Goal: Task Accomplishment & Management: Use online tool/utility

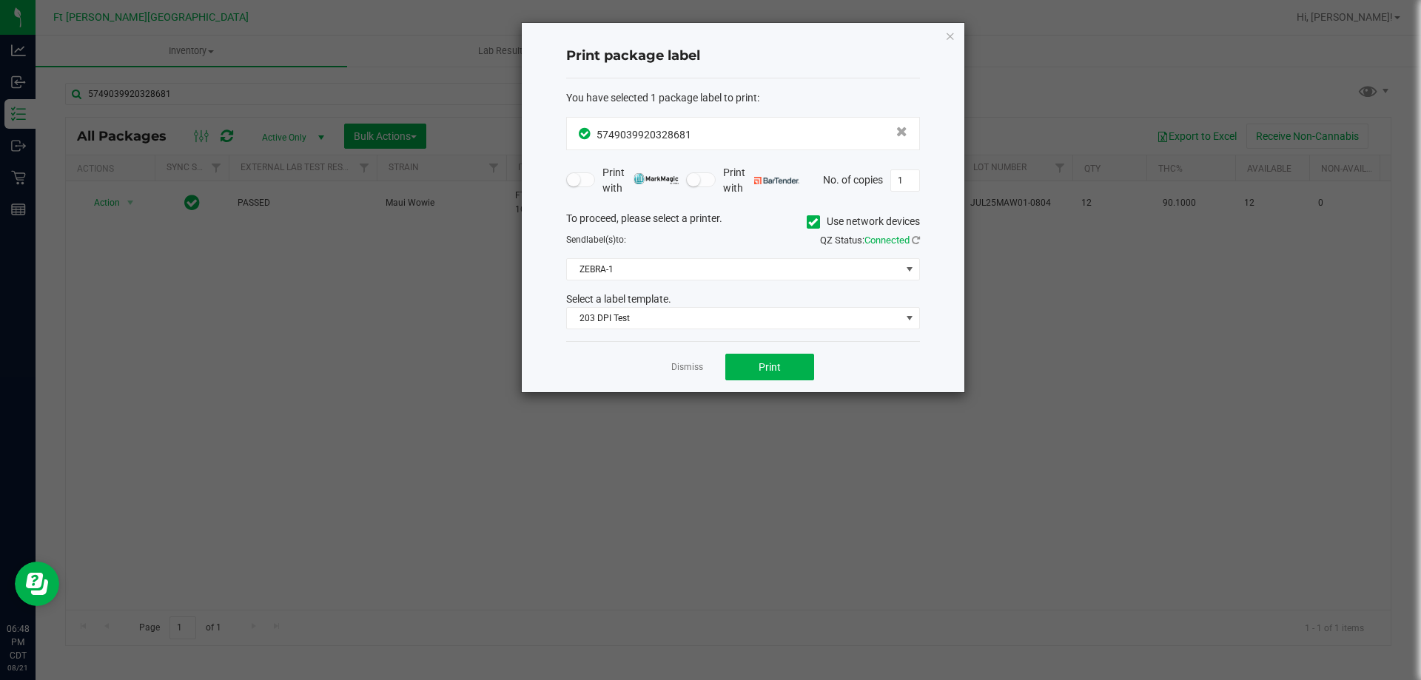
click at [408, 260] on ngb-modal-window "Print package label You have selected 1 package label to print : 57490399203286…" at bounding box center [716, 340] width 1433 height 680
click at [679, 369] on link "Dismiss" at bounding box center [687, 367] width 32 height 13
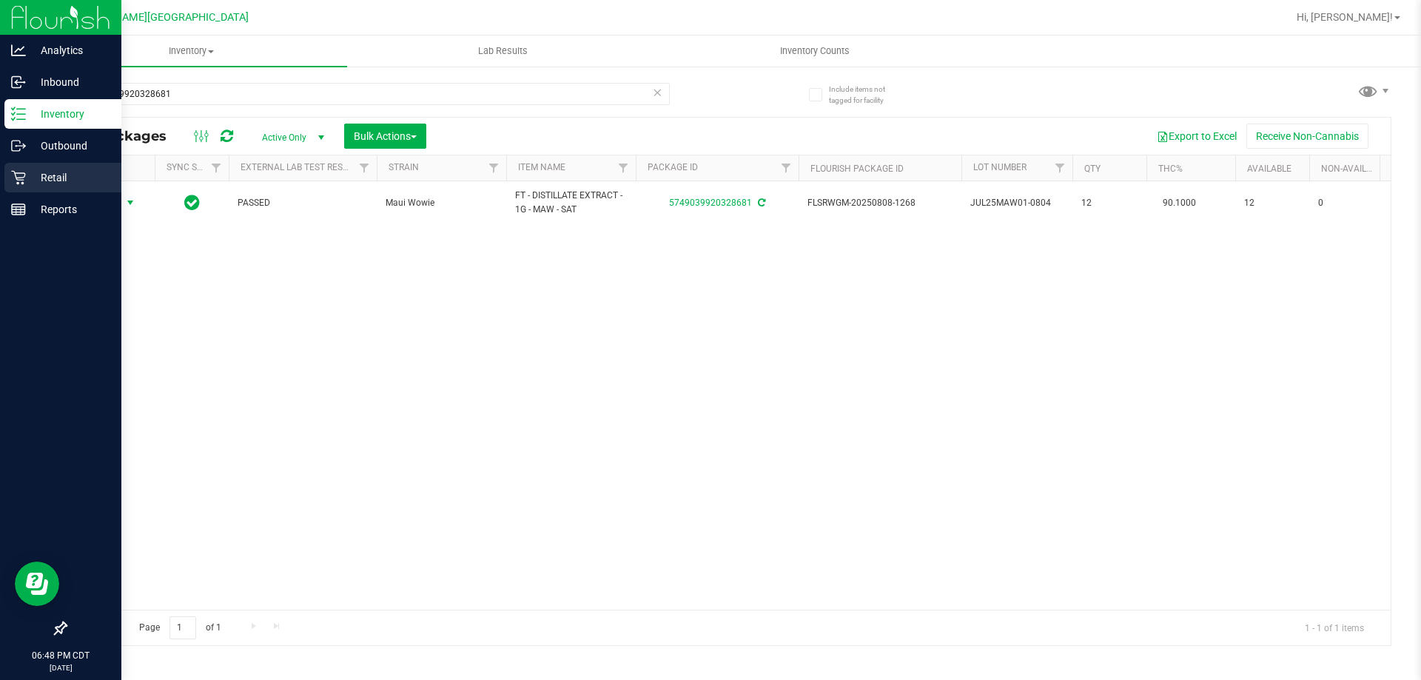
click at [13, 175] on icon at bounding box center [18, 177] width 15 height 15
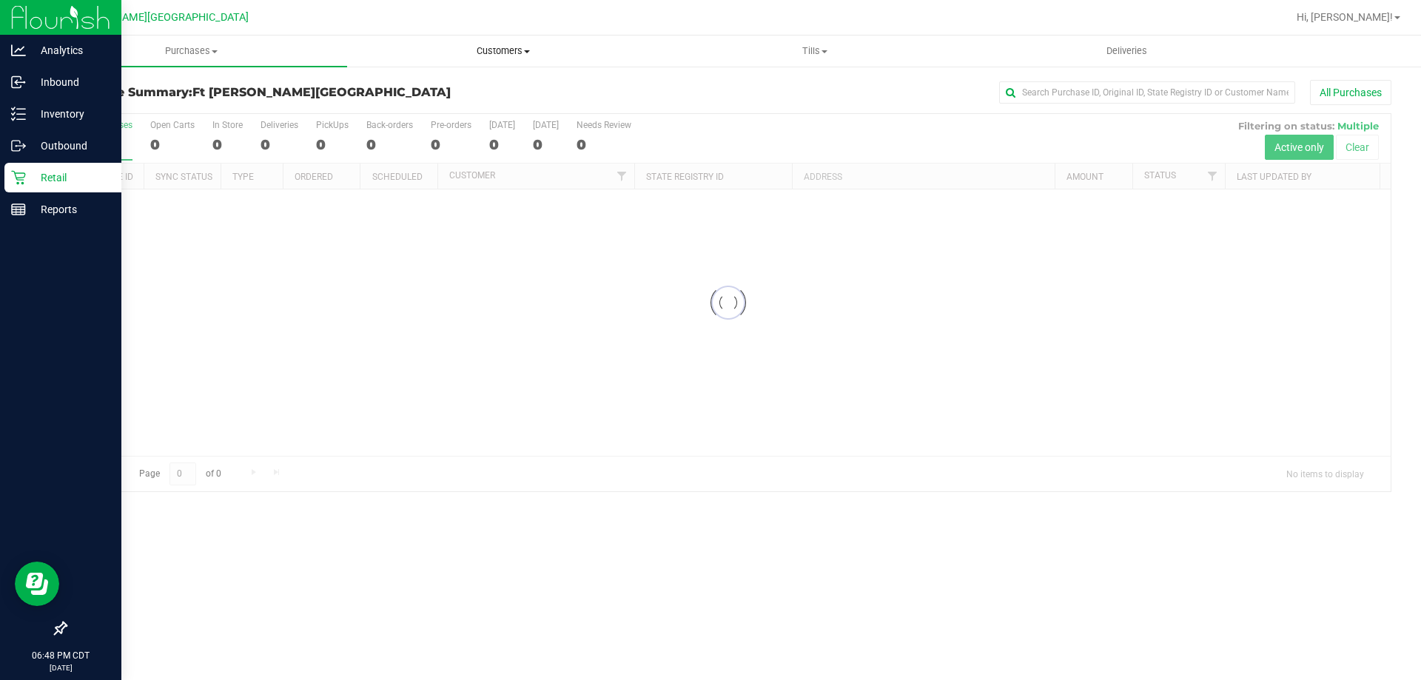
click at [512, 38] on uib-tab-heading "Customers All customers Add a new customer All physicians" at bounding box center [503, 51] width 310 height 30
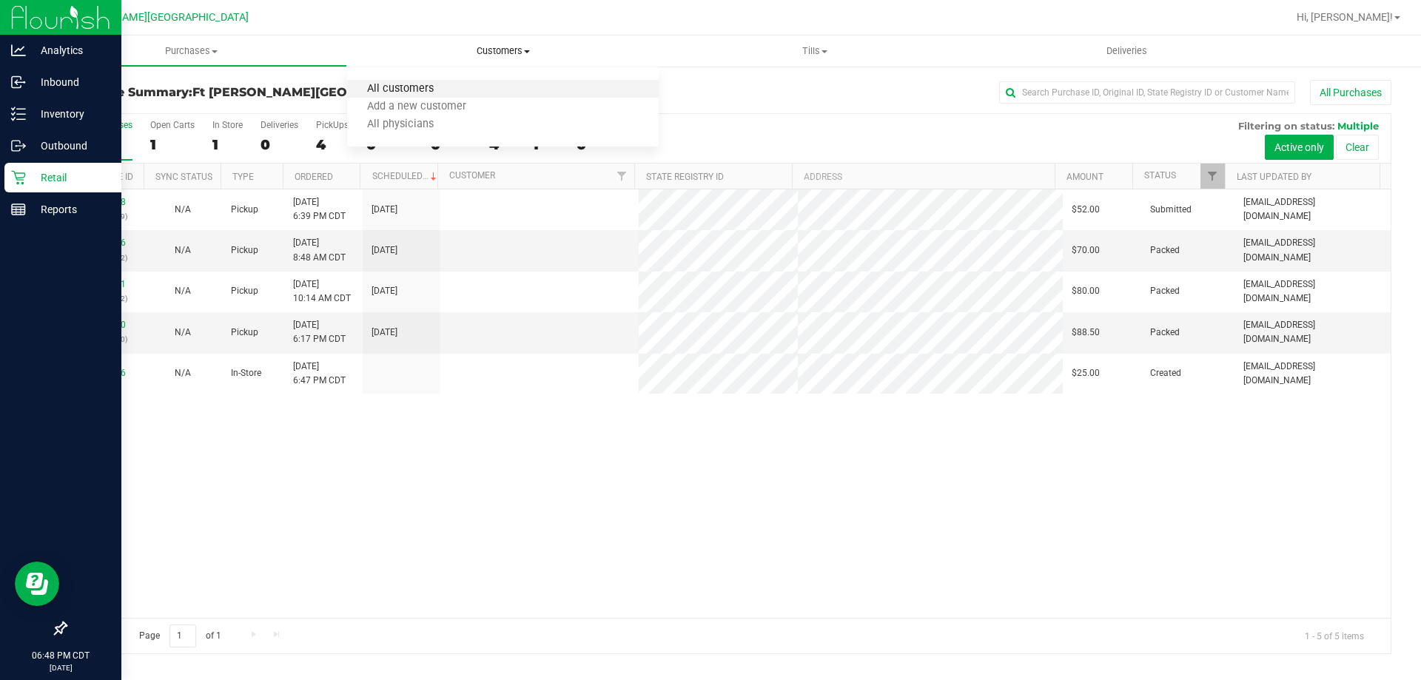
click at [407, 86] on span "All customers" at bounding box center [400, 89] width 107 height 13
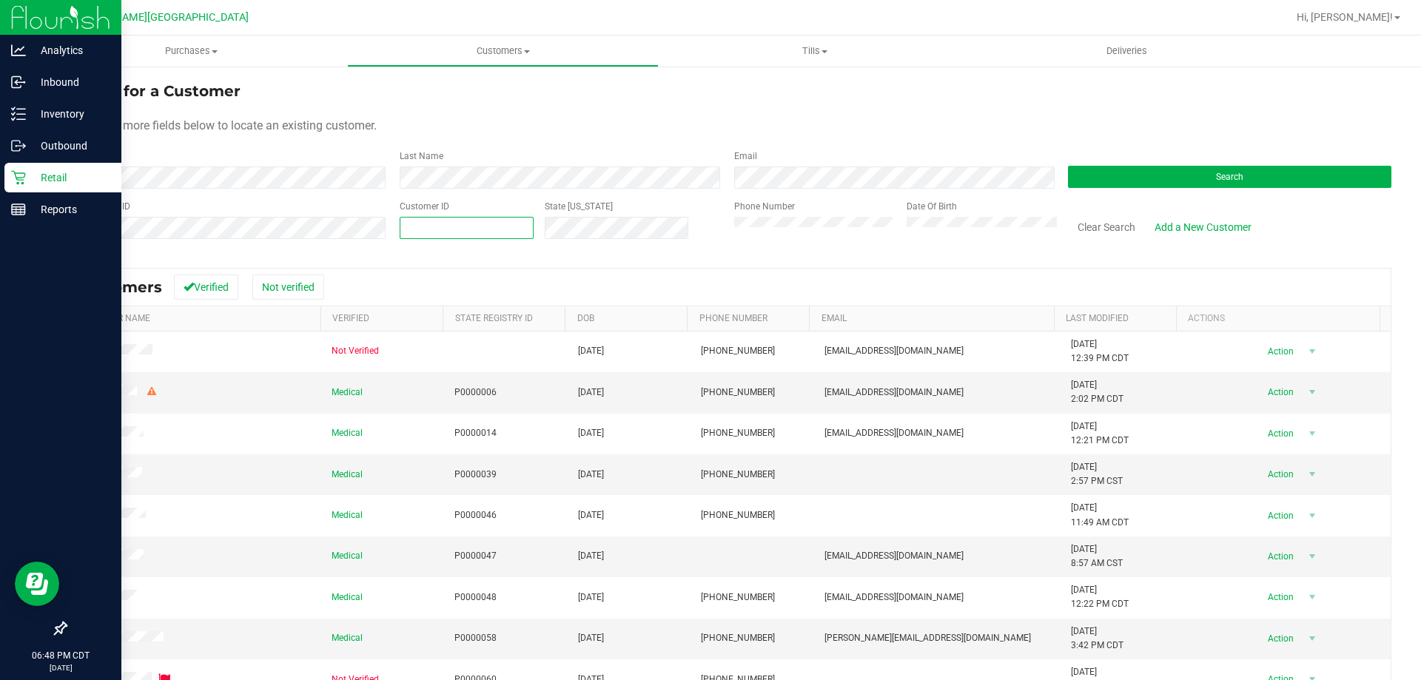
click at [469, 232] on span at bounding box center [467, 228] width 134 height 22
type input "650309"
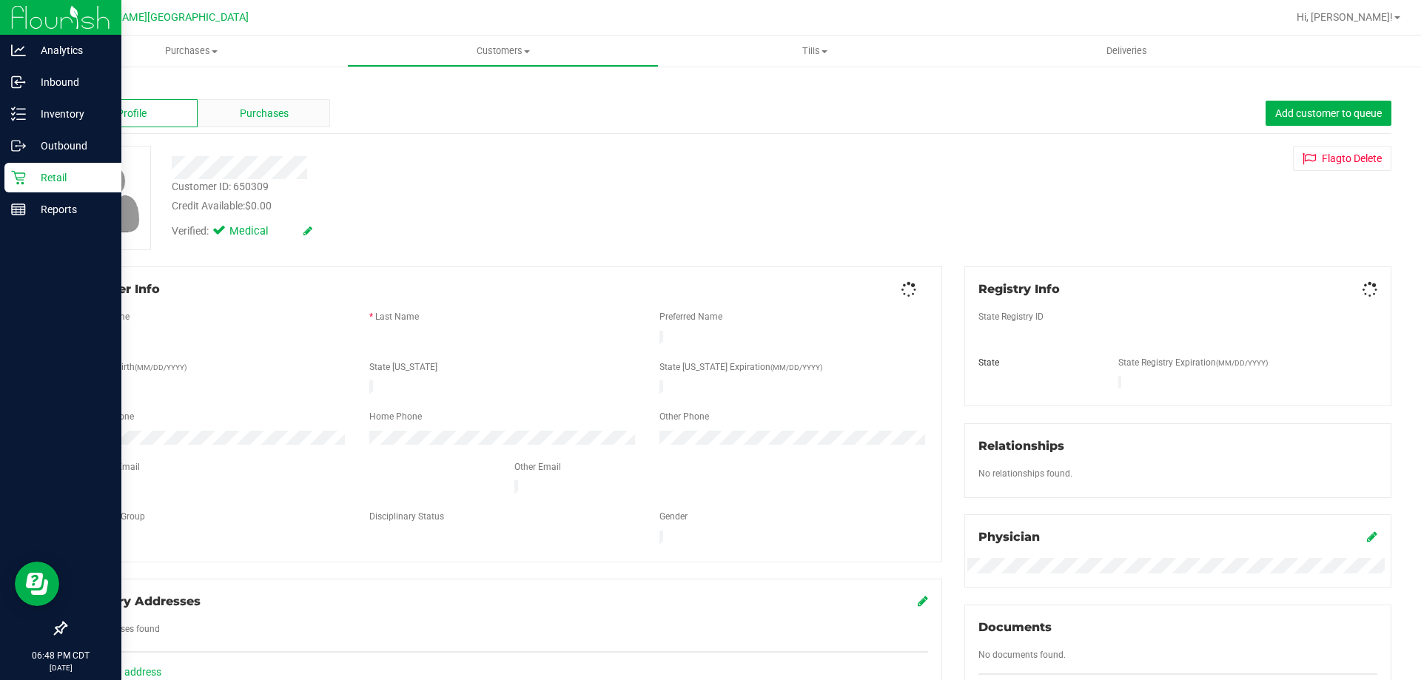
click at [293, 113] on div "Purchases" at bounding box center [264, 113] width 133 height 28
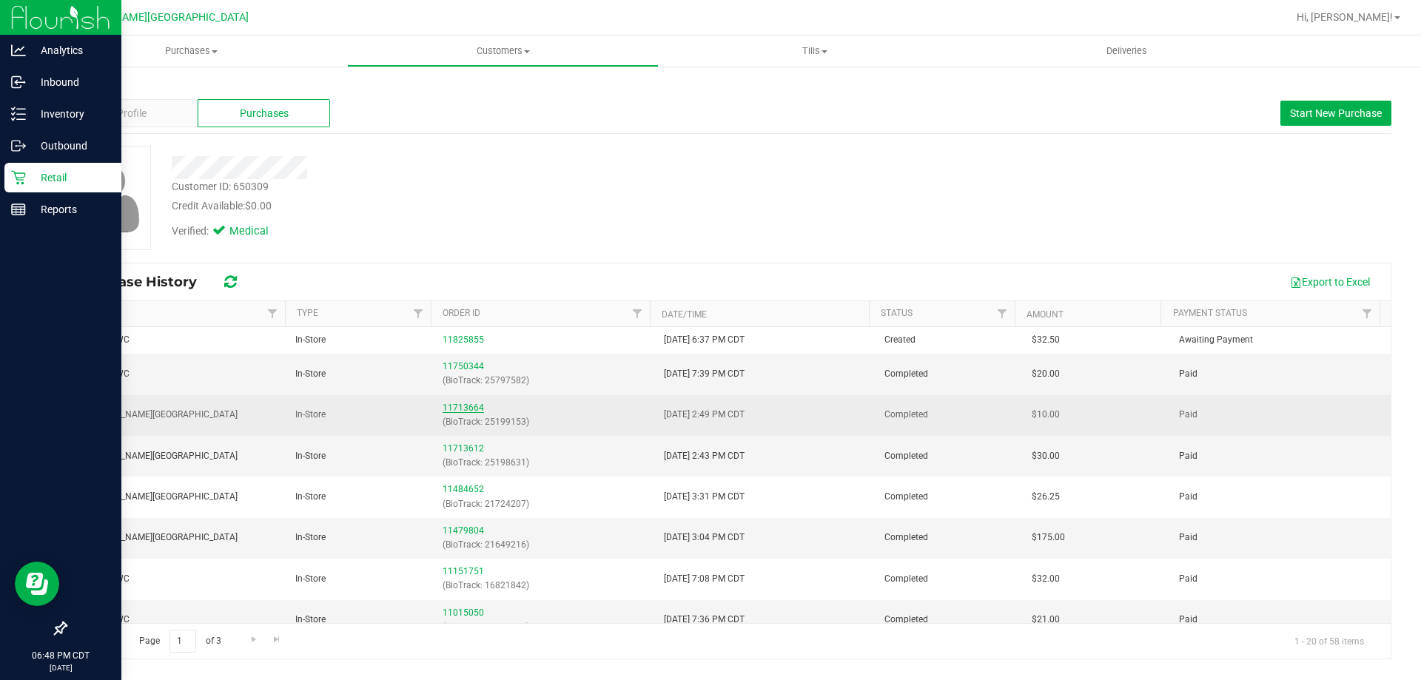
click at [465, 405] on link "11713664" at bounding box center [463, 408] width 41 height 10
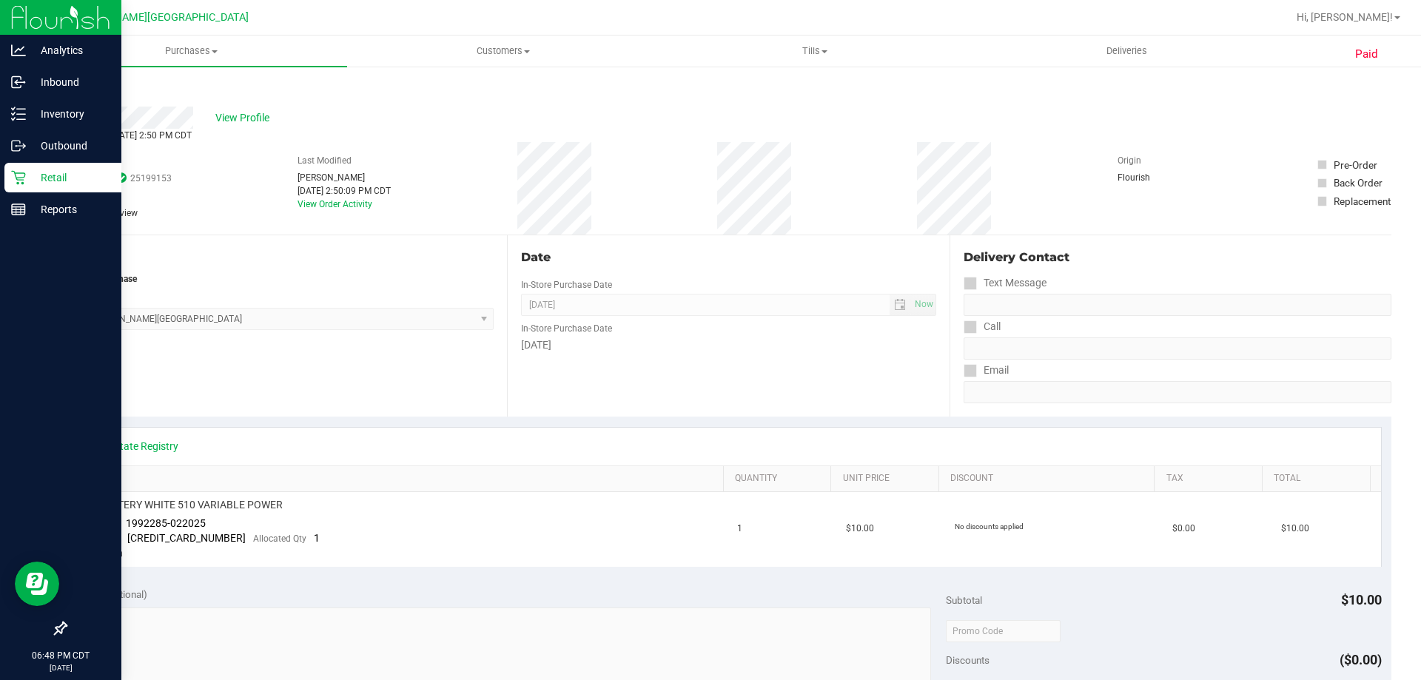
click at [711, 187] on div "# 11713664 BioTrack ID: 25199153 Completed Needs review Last Modified [PERSON_N…" at bounding box center [728, 188] width 1327 height 93
drag, startPoint x: 720, startPoint y: 185, endPoint x: 688, endPoint y: 188, distance: 32.0
click at [688, 188] on div "# 11713664 BioTrack ID: 25199153 Completed Needs review Last Modified [PERSON_N…" at bounding box center [728, 188] width 1327 height 93
click at [476, 560] on td "FT BATTERY WHITE 510 VARIABLE POWER Batch ID 1992285-022025 Package [CREDIT_CAR…" at bounding box center [402, 529] width 653 height 75
click at [249, 121] on span "View Profile" at bounding box center [244, 118] width 59 height 16
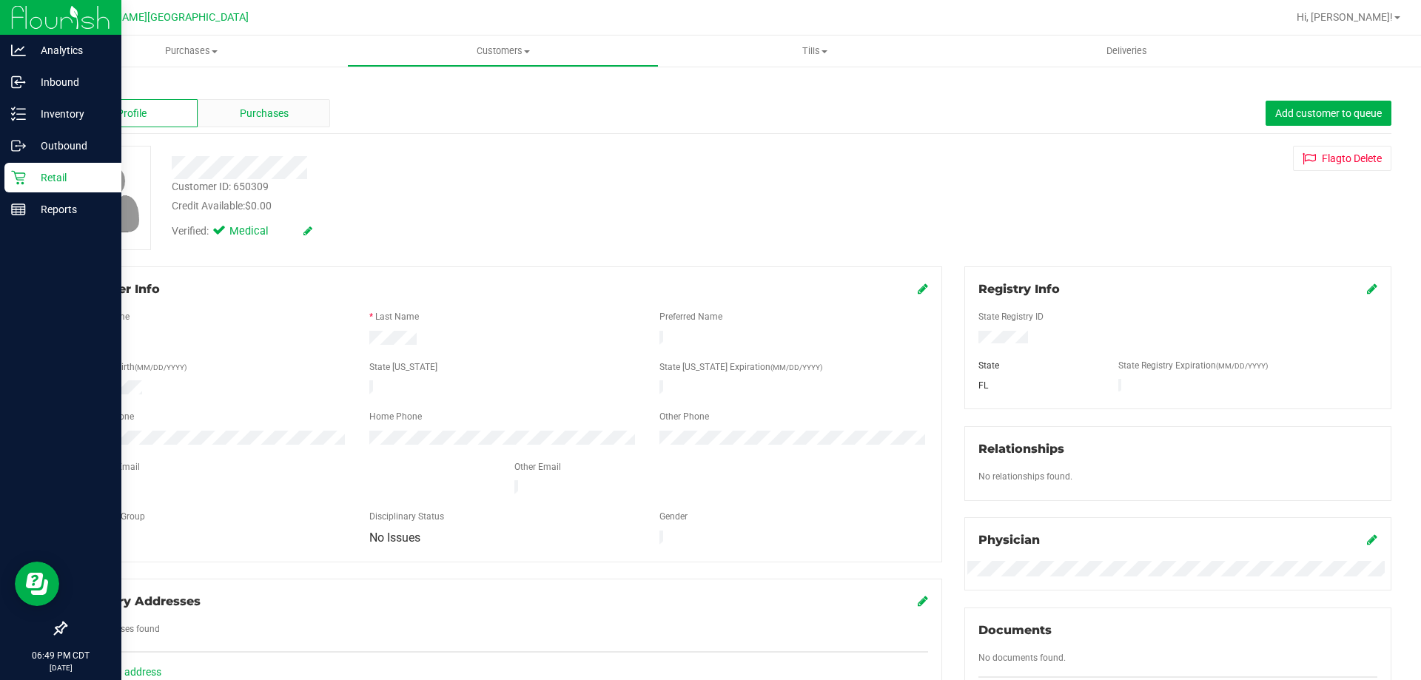
click at [310, 114] on div "Purchases" at bounding box center [264, 113] width 133 height 28
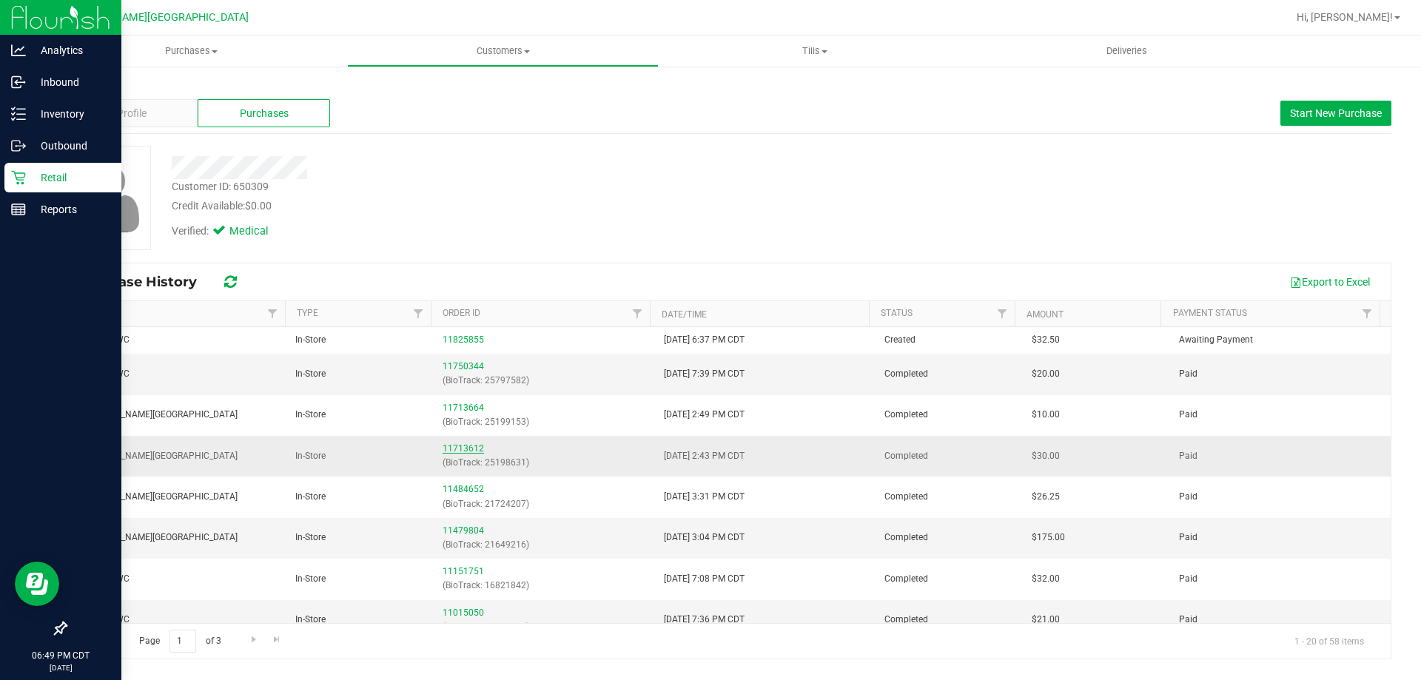
click at [464, 449] on link "11713612" at bounding box center [463, 448] width 41 height 10
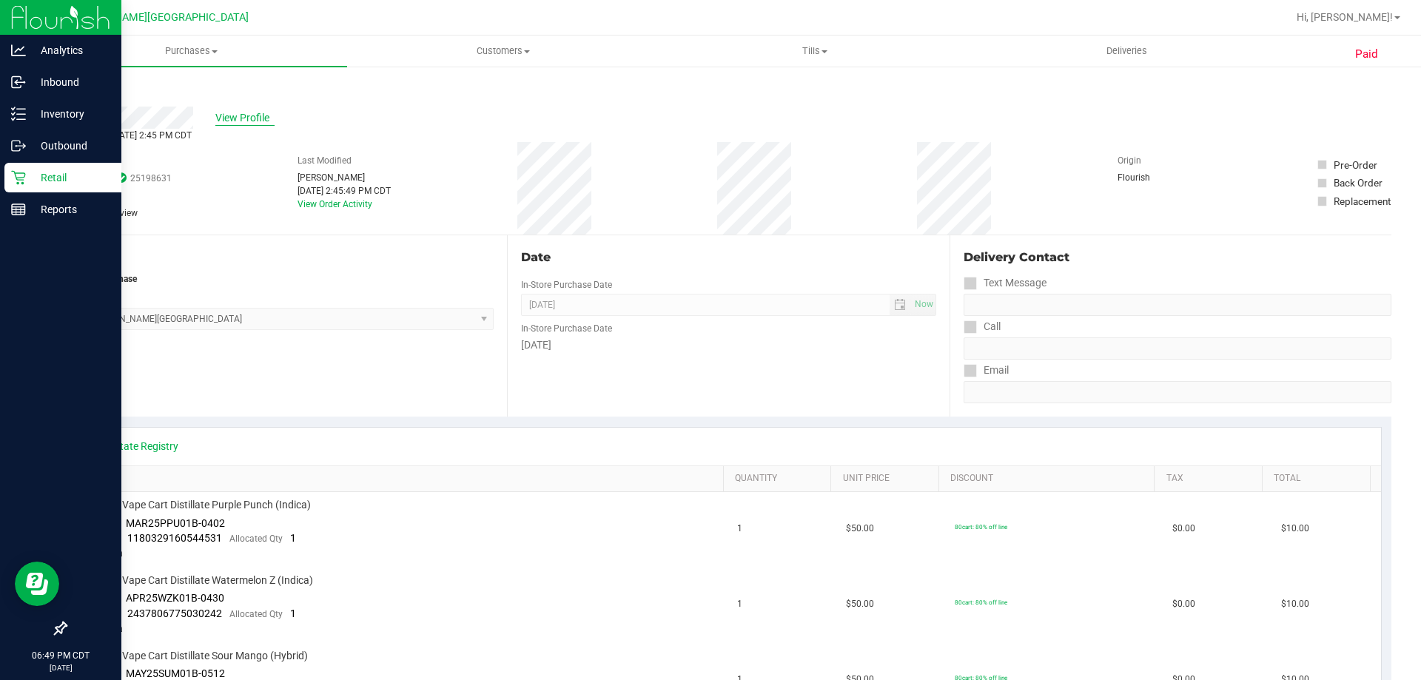
click at [235, 124] on span "View Profile" at bounding box center [244, 118] width 59 height 16
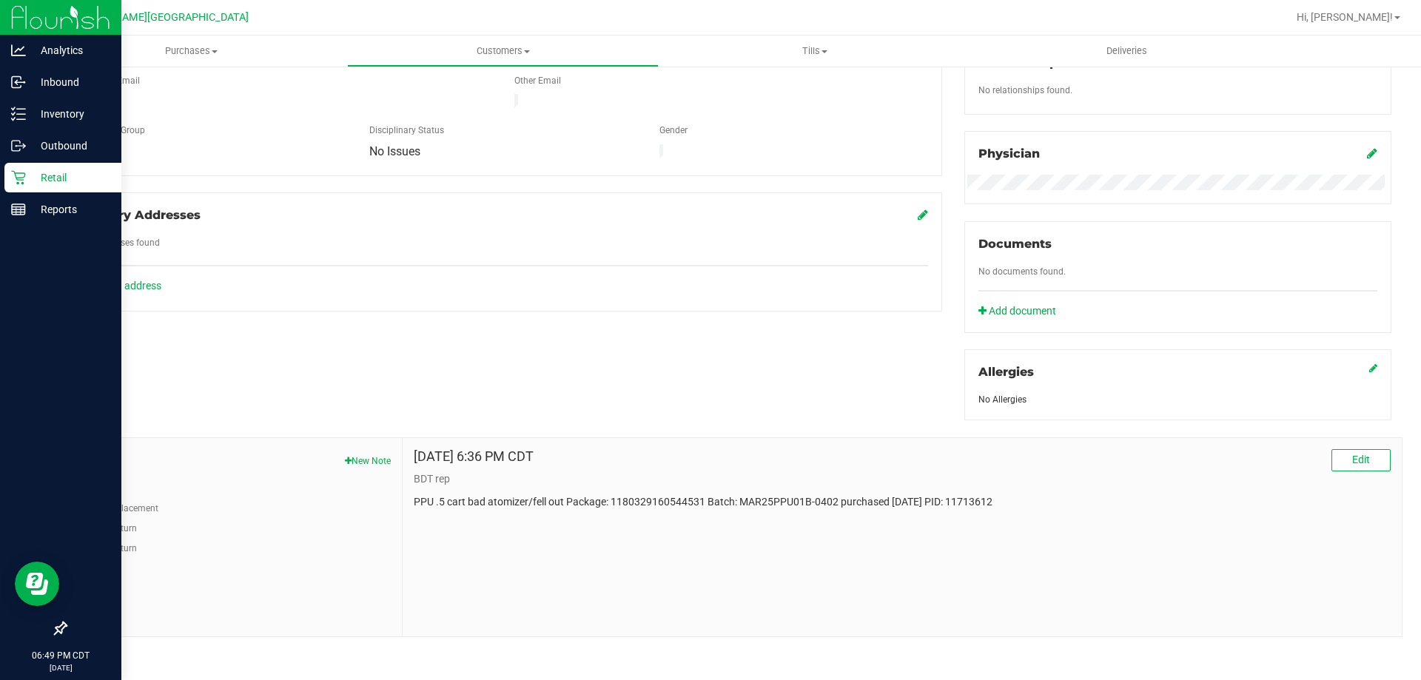
scroll to position [390, 0]
drag, startPoint x: 998, startPoint y: 500, endPoint x: 440, endPoint y: 505, distance: 557.5
click at [411, 511] on div "[DATE] 6:36 PM CDT Edit BDT rep PPU .5 cart bad atomizer/fell out Package: 1180…" at bounding box center [902, 534] width 999 height 198
copy p "PPU .5 cart bad atomizer/fell out Package: 1180329160544531 Batch: MAR25PPU01B-…"
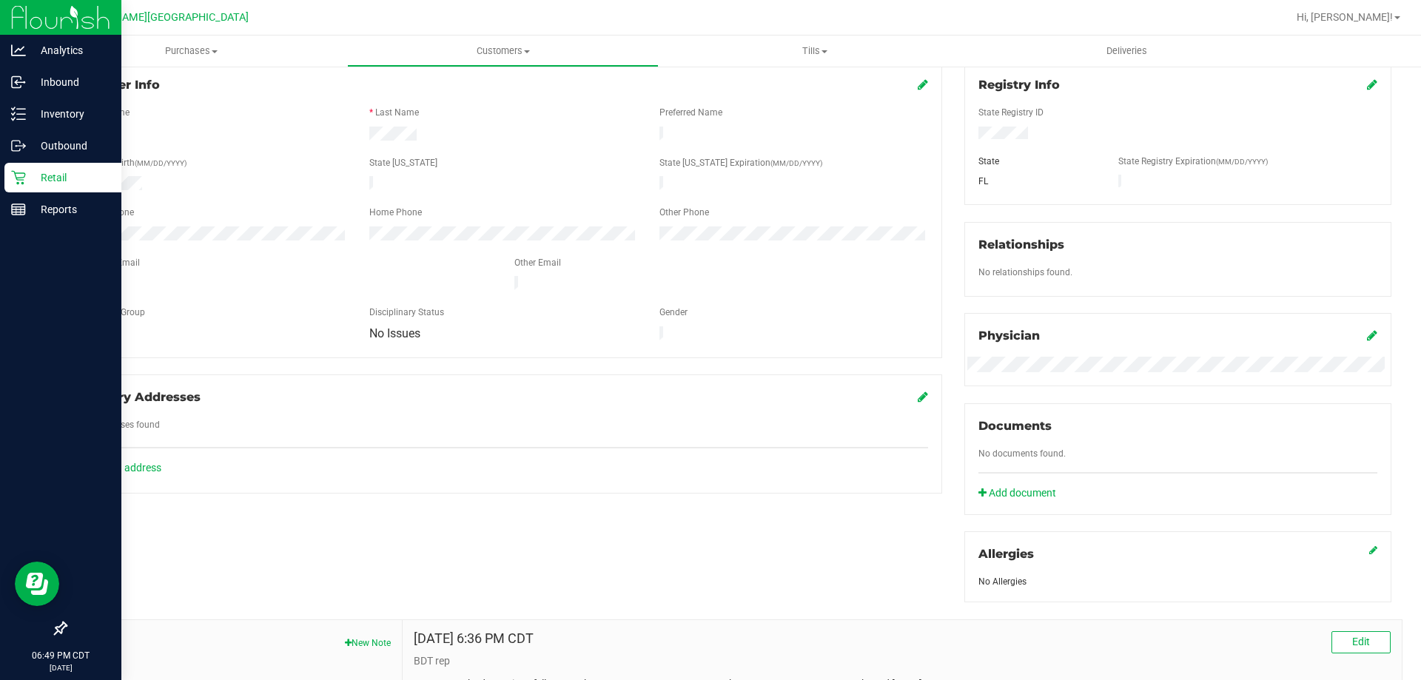
scroll to position [0, 0]
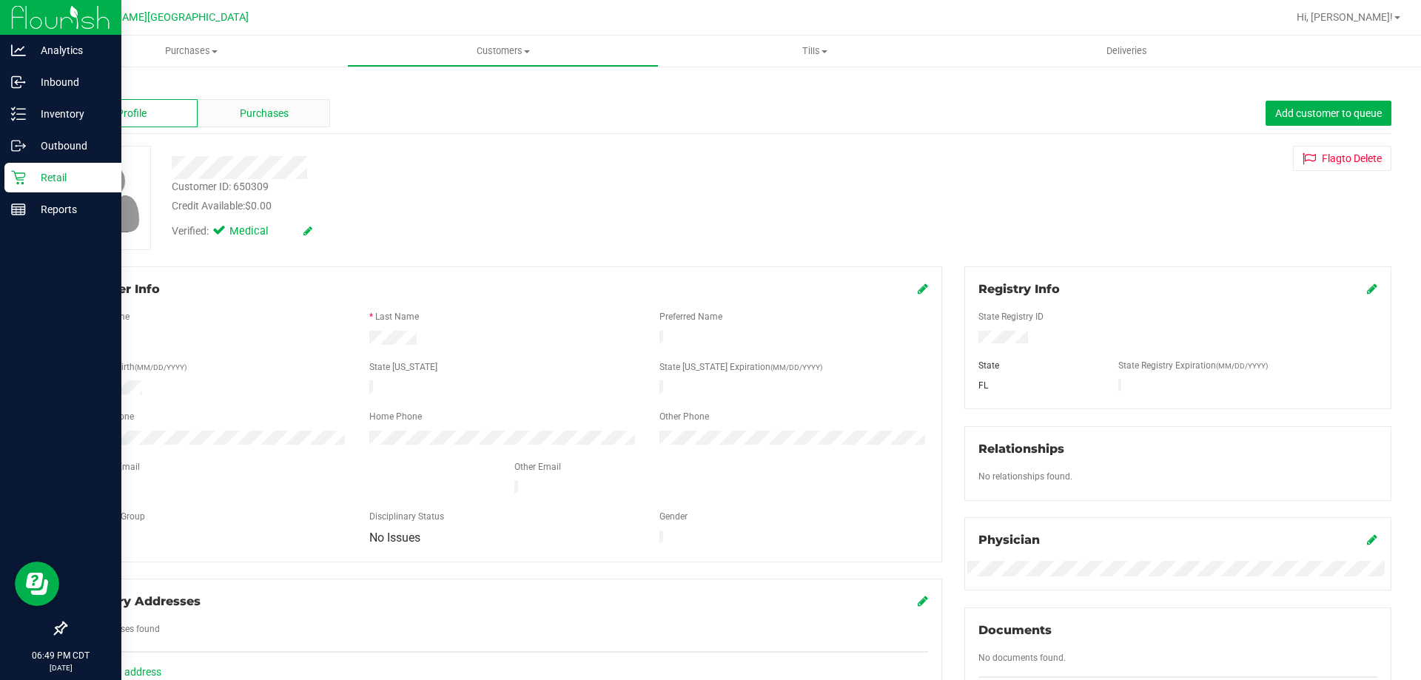
click at [269, 104] on div "Purchases" at bounding box center [264, 113] width 133 height 28
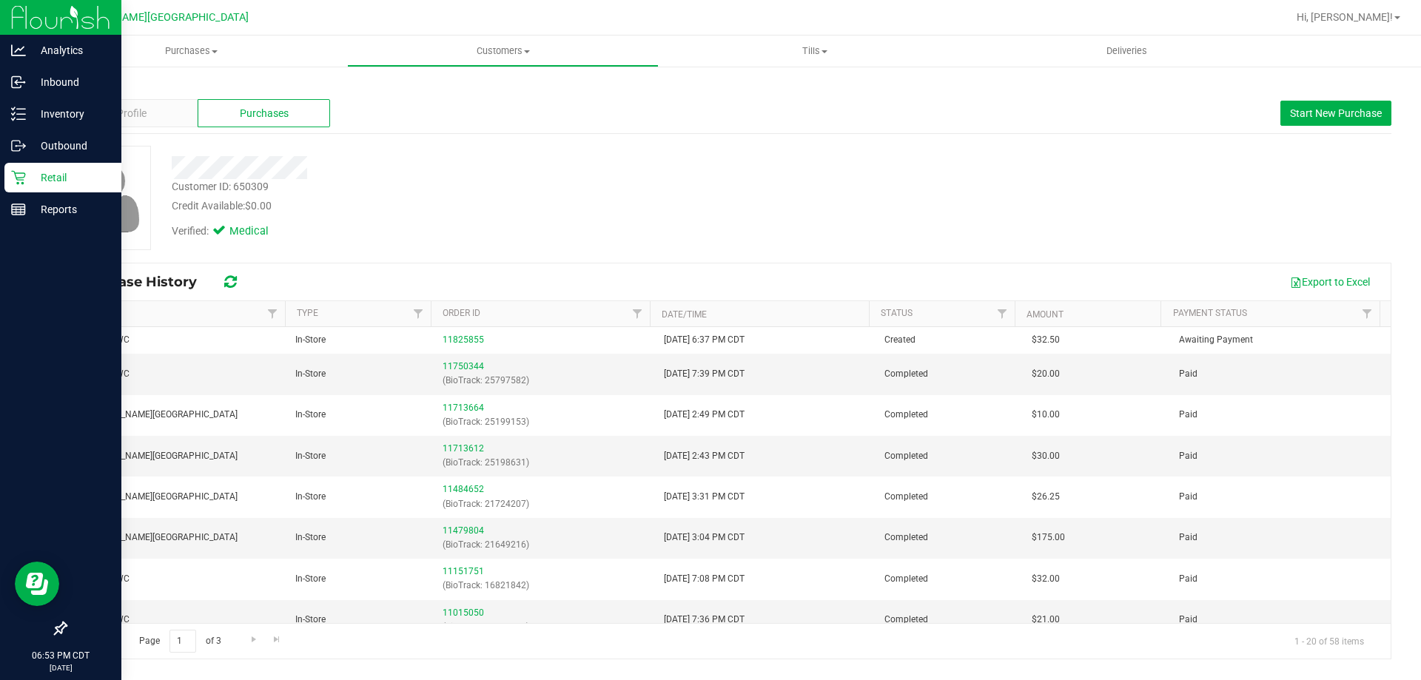
click at [31, 177] on p "Retail" at bounding box center [70, 178] width 89 height 18
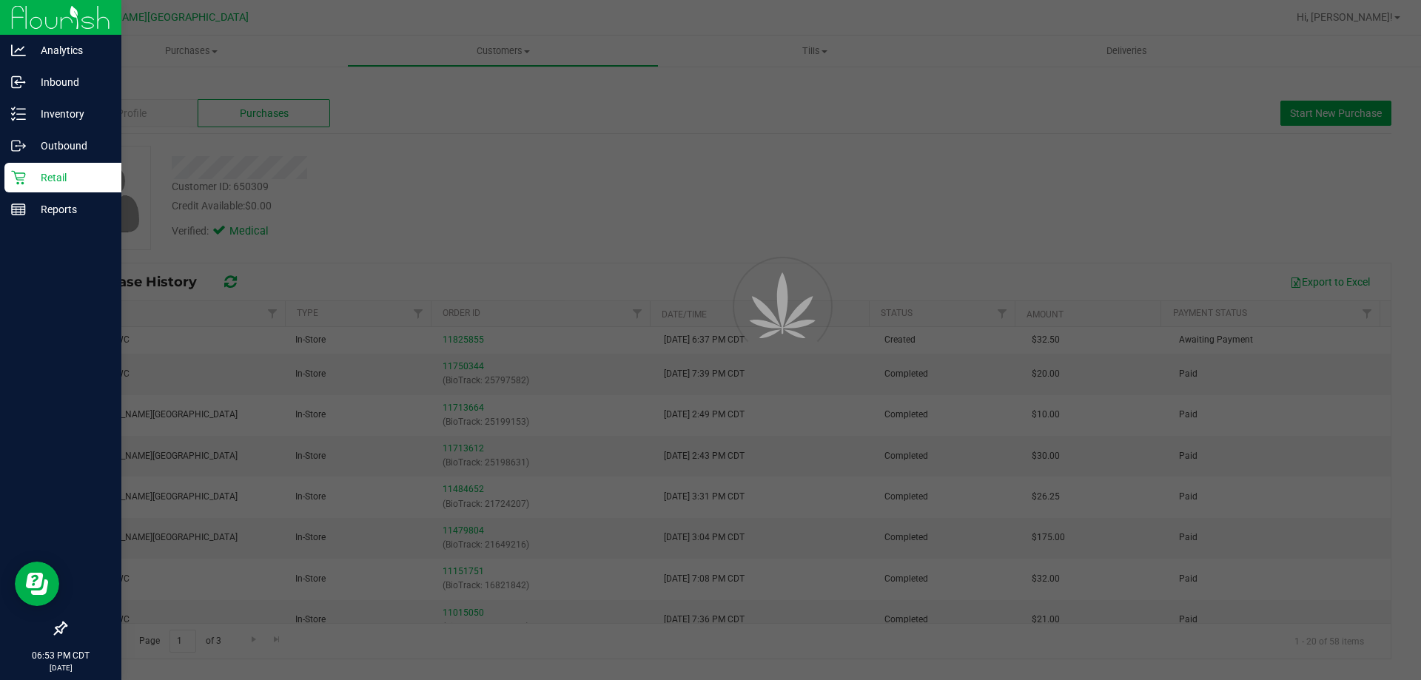
click at [31, 177] on p "Retail" at bounding box center [70, 178] width 89 height 18
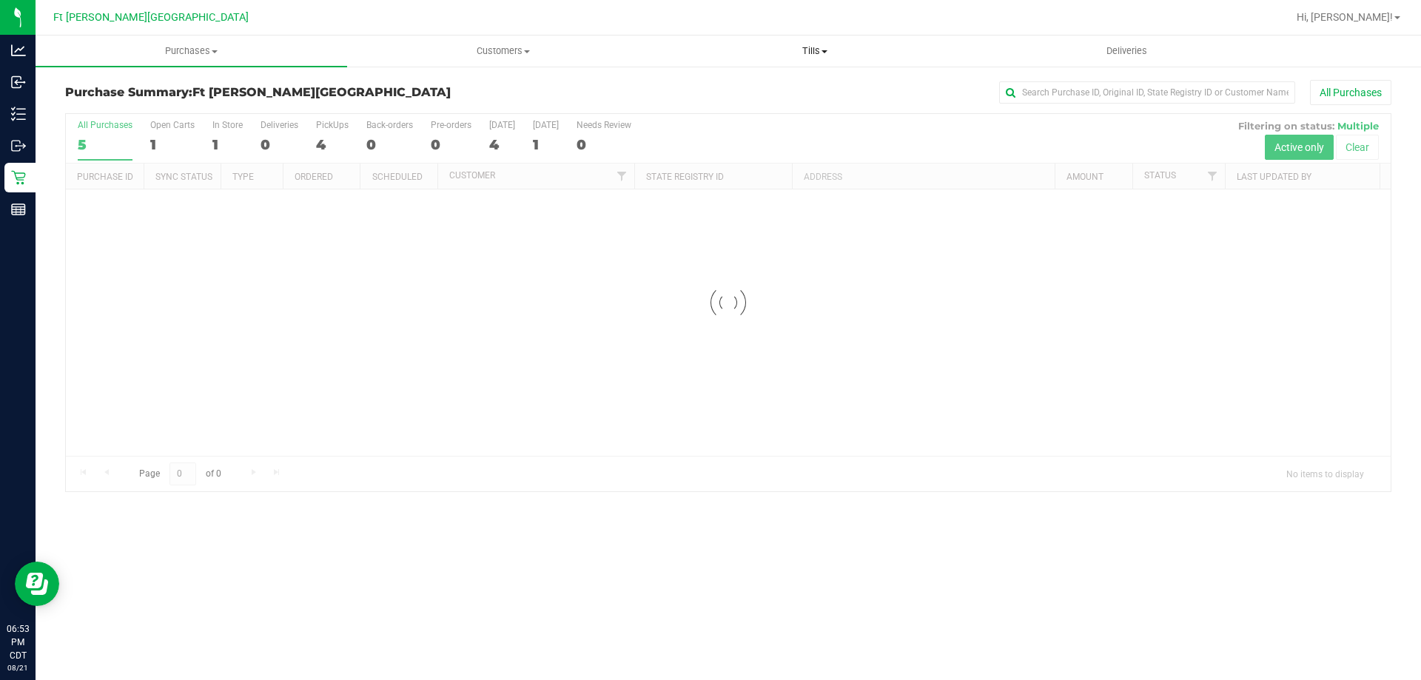
click at [821, 44] on span "Tills" at bounding box center [815, 50] width 310 height 13
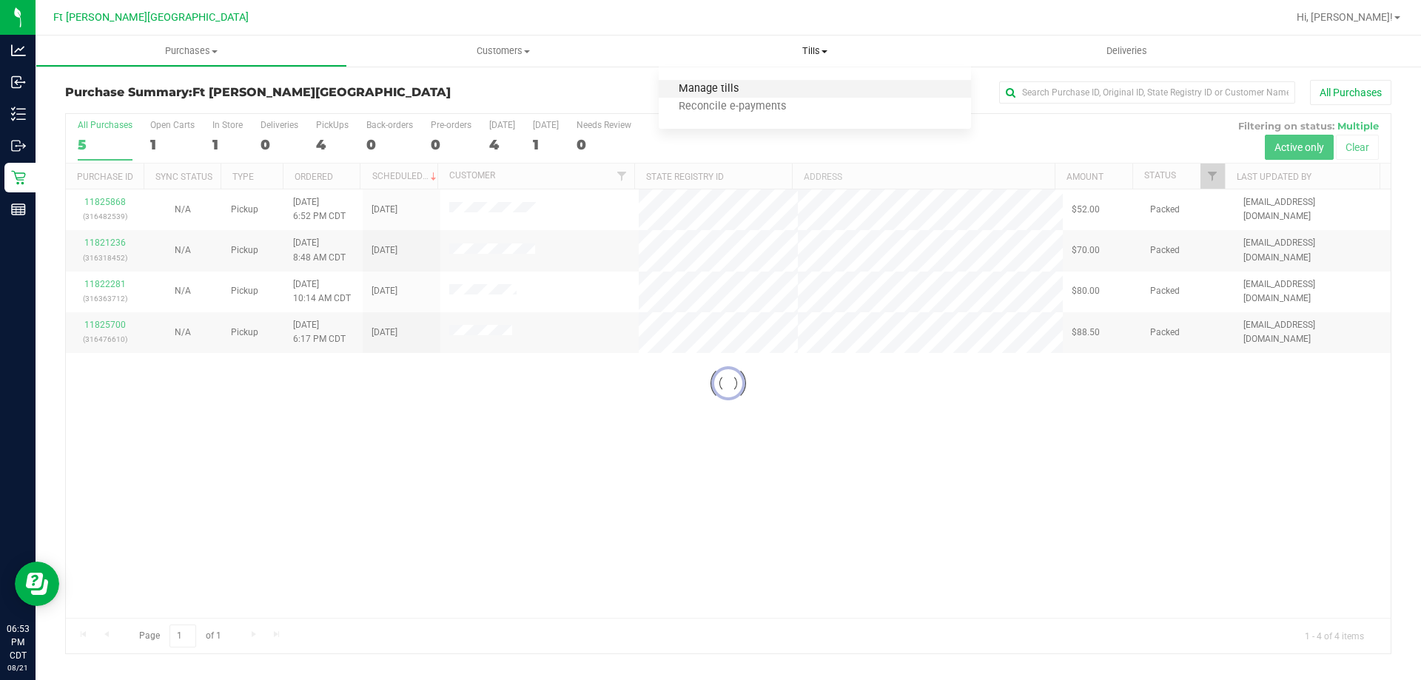
click at [722, 85] on span "Manage tills" at bounding box center [709, 89] width 100 height 13
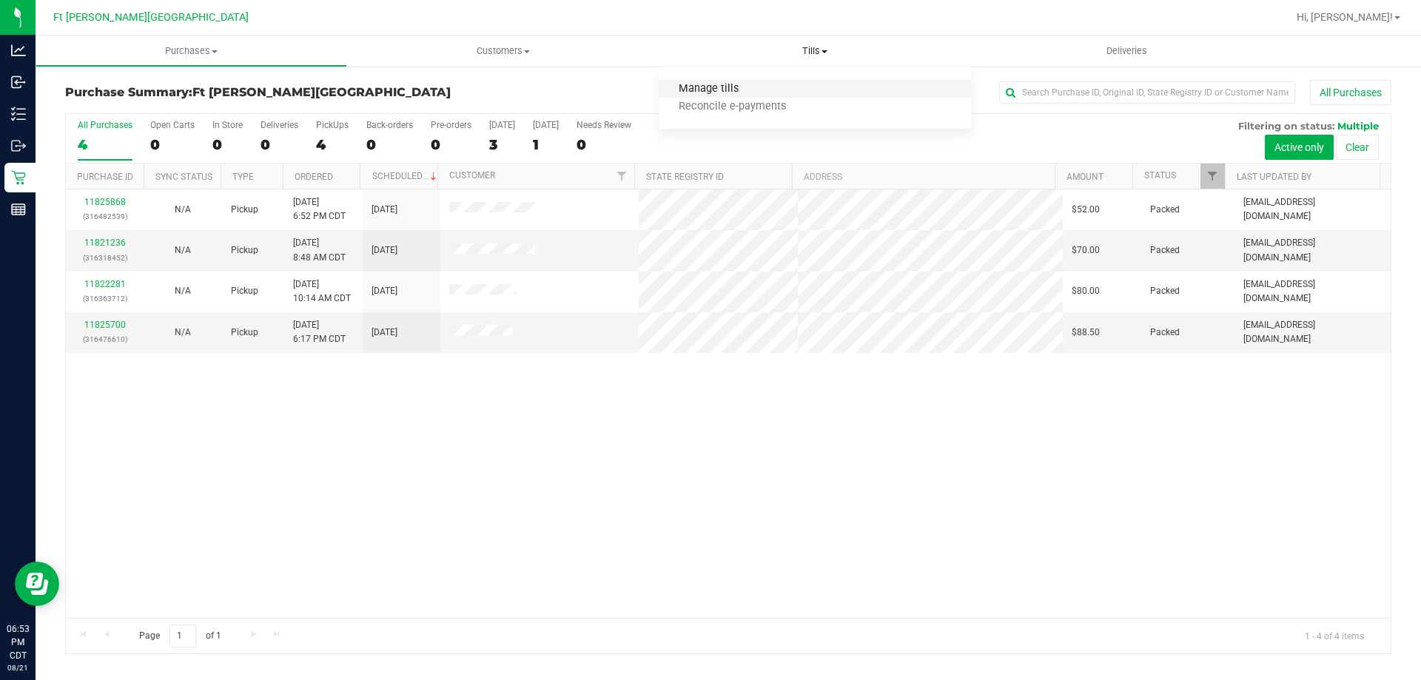
click at [714, 86] on span "Manage tills" at bounding box center [709, 89] width 100 height 13
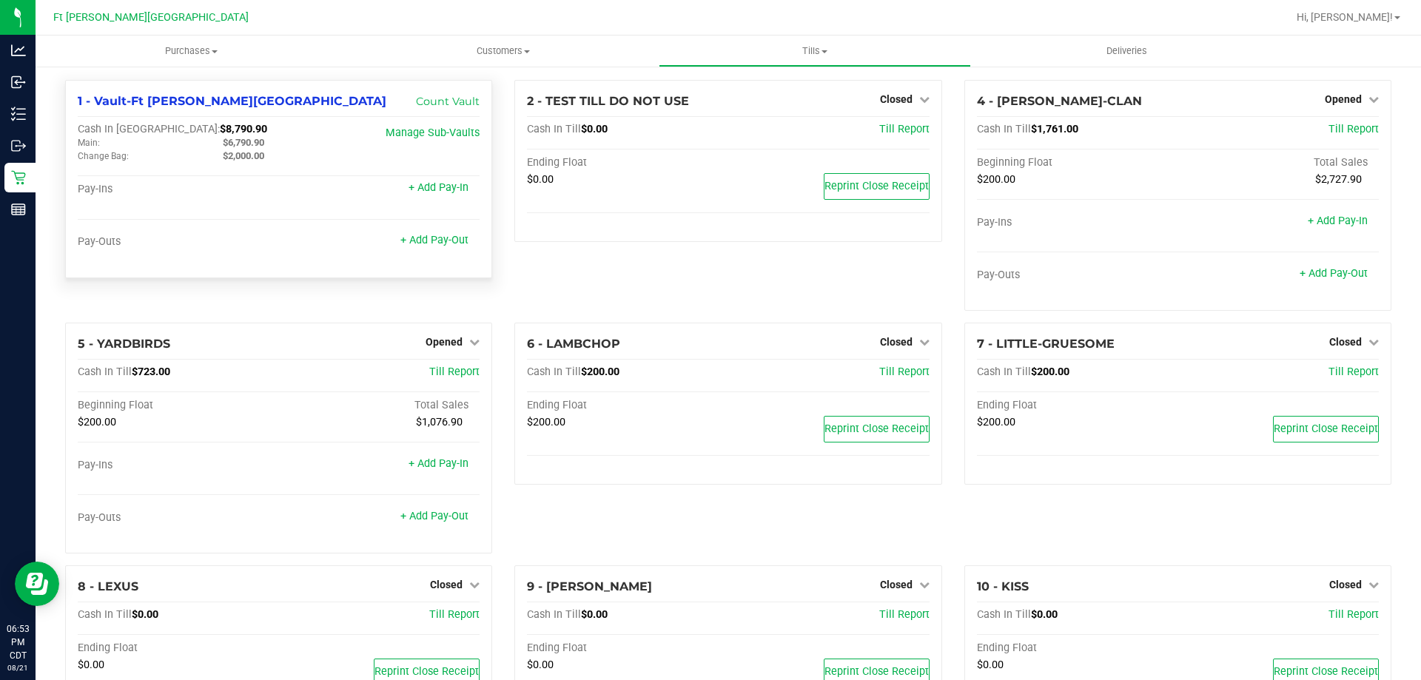
click at [420, 251] on div "Pay-Outs + Add Pay-Out" at bounding box center [279, 245] width 402 height 20
click at [423, 243] on link "+ Add Pay-Out" at bounding box center [435, 240] width 68 height 13
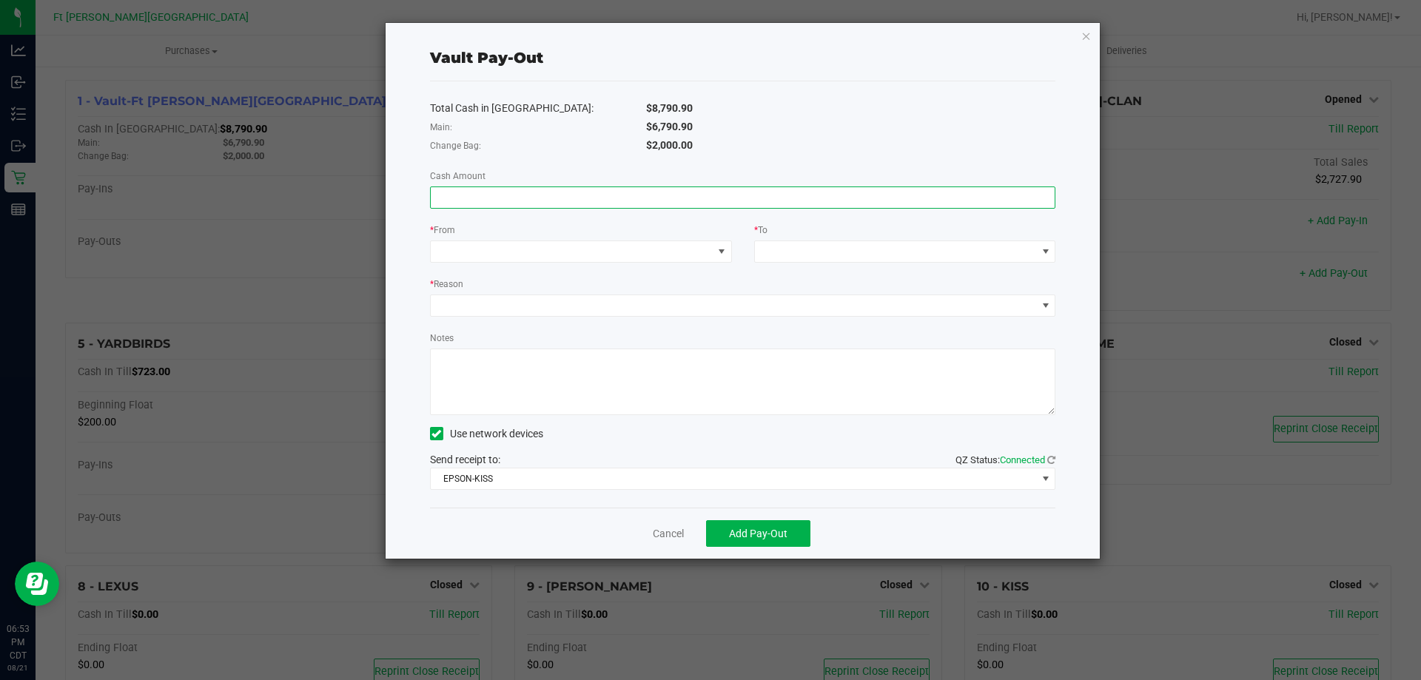
click at [716, 207] on input at bounding box center [743, 197] width 625 height 21
type input "$6,790.90"
click at [636, 251] on span at bounding box center [572, 251] width 282 height 21
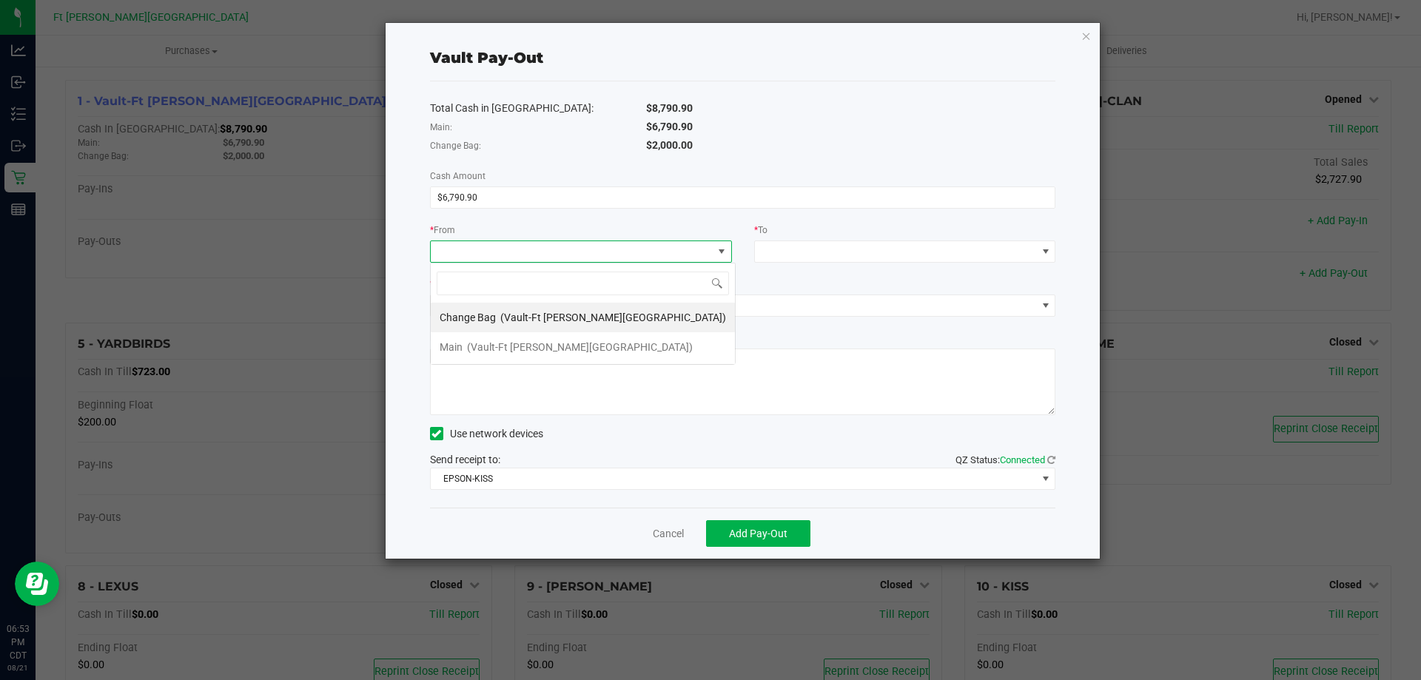
scroll to position [22, 302]
drag, startPoint x: 590, startPoint y: 349, endPoint x: 595, endPoint y: 338, distance: 12.3
click at [593, 341] on li "Main (Vault-[GEOGRAPHIC_DATA][PERSON_NAME])" at bounding box center [583, 347] width 304 height 30
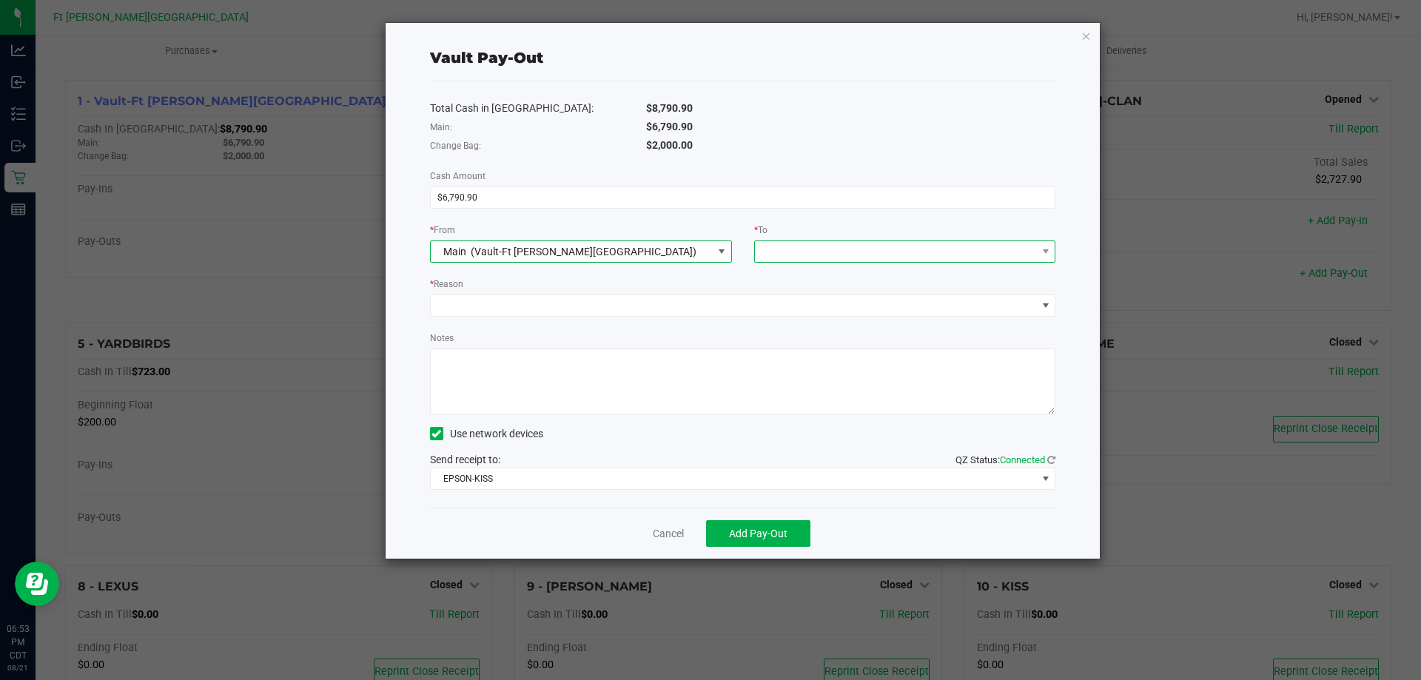
click at [795, 247] on span at bounding box center [896, 251] width 282 height 21
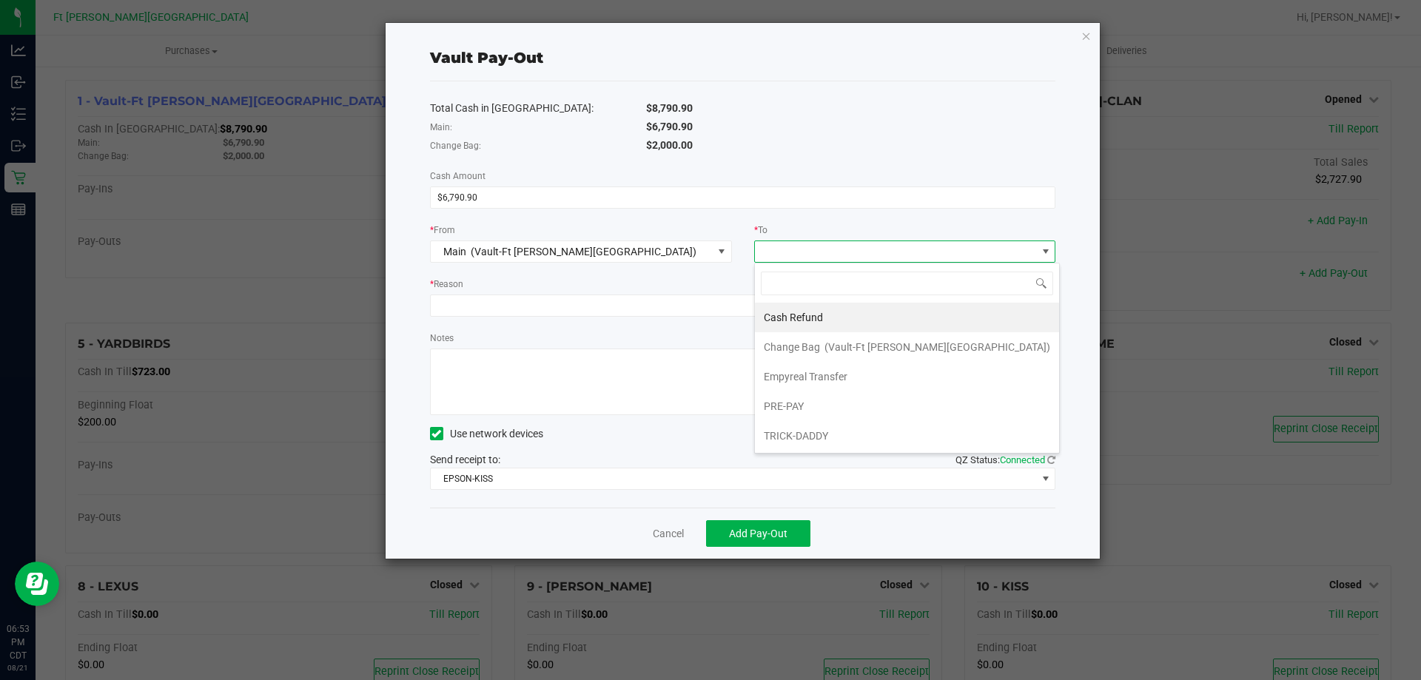
drag, startPoint x: 804, startPoint y: 383, endPoint x: 732, endPoint y: 349, distance: 79.2
click at [802, 381] on div "Empyreal Transfer" at bounding box center [807, 376] width 86 height 27
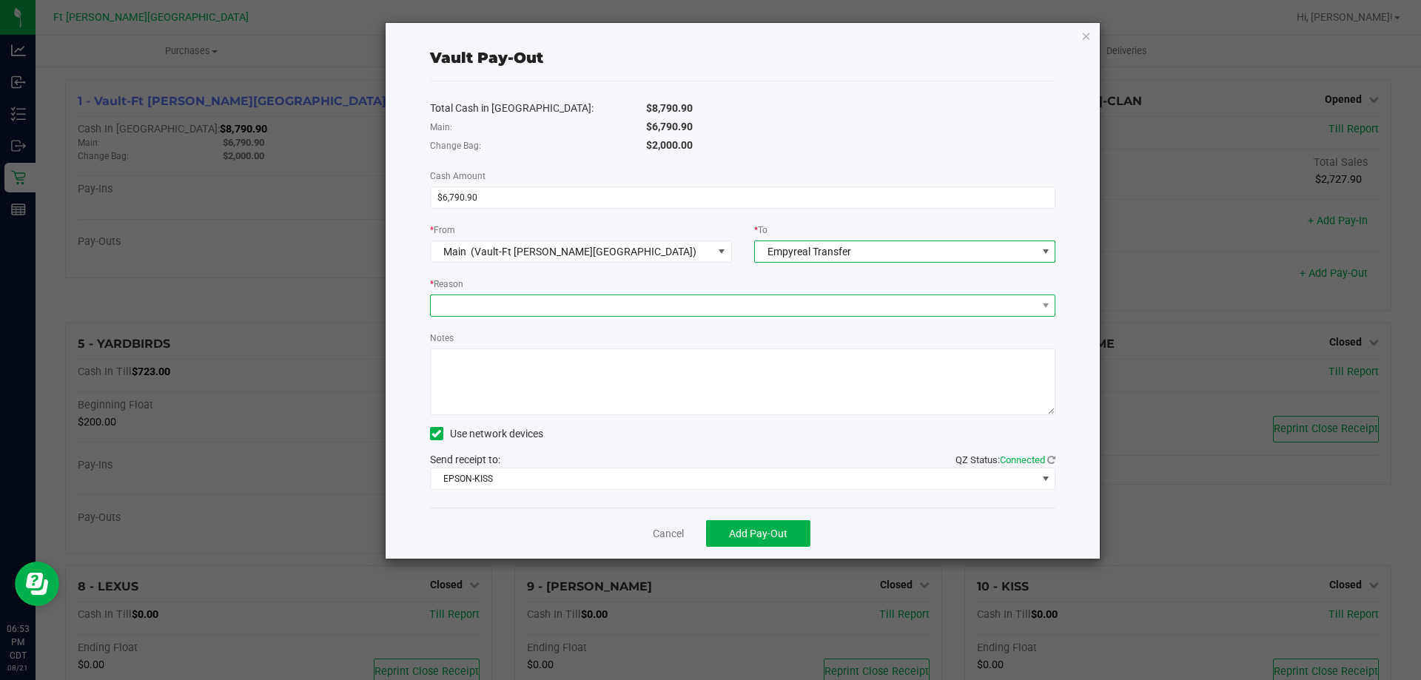
drag, startPoint x: 671, startPoint y: 306, endPoint x: 666, endPoint y: 315, distance: 10.9
click at [671, 306] on span at bounding box center [734, 305] width 606 height 21
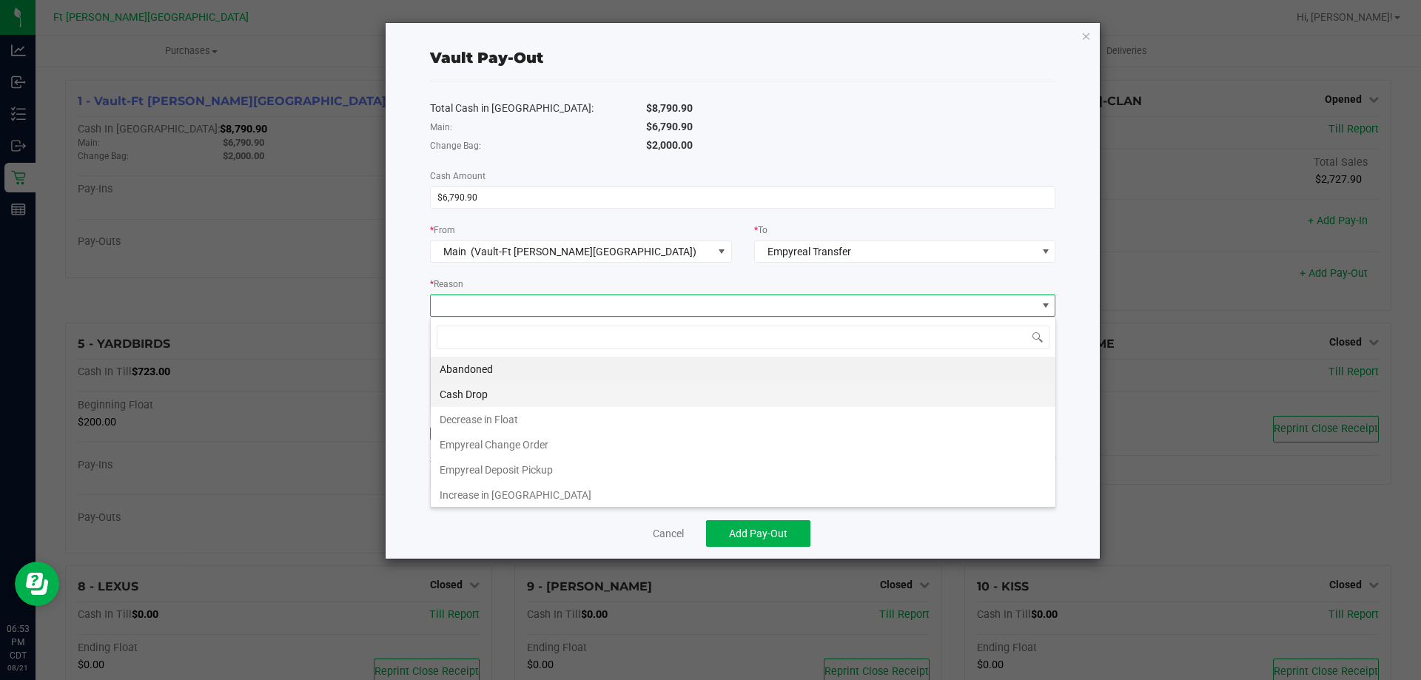
scroll to position [22, 626]
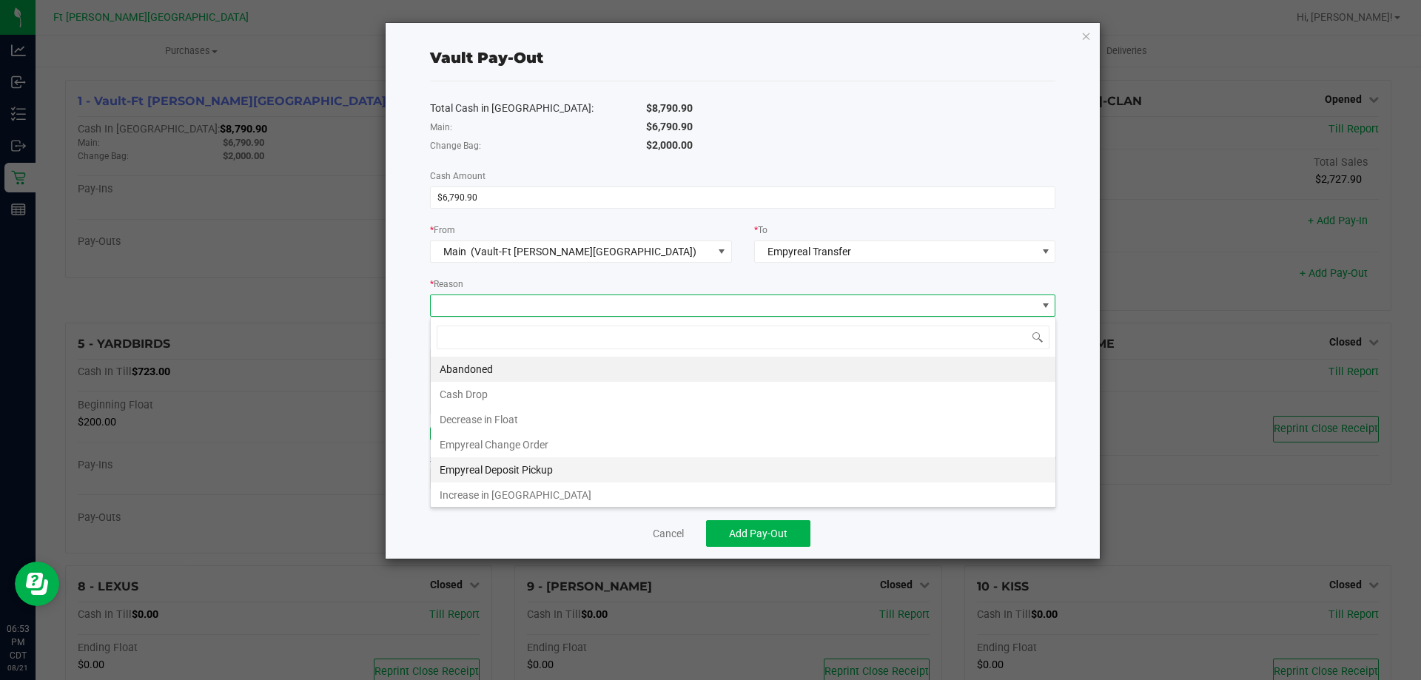
click at [550, 461] on li "Empyreal Deposit Pickup" at bounding box center [743, 470] width 625 height 25
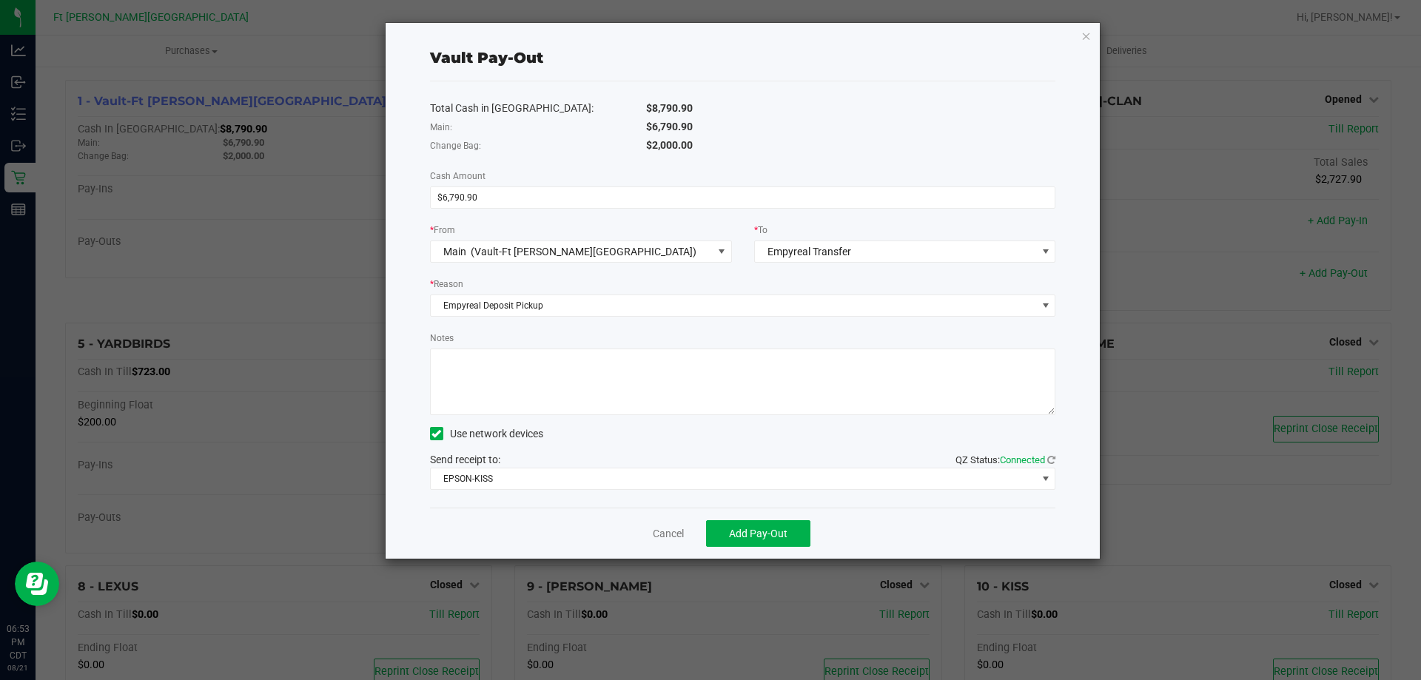
click at [583, 389] on textarea "Notes" at bounding box center [743, 382] width 626 height 67
type textarea "536415-3239.10 536414-3551.80"
click at [742, 529] on span "Add Pay-Out" at bounding box center [758, 534] width 58 height 12
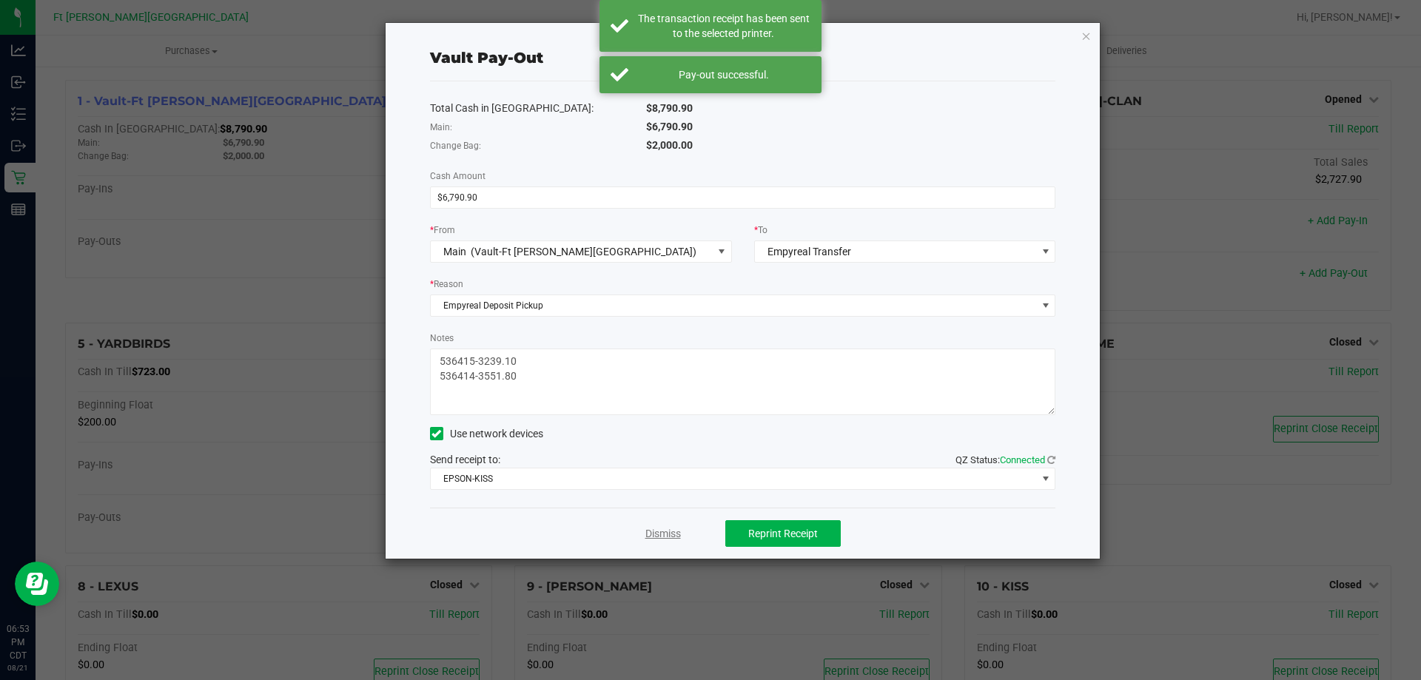
click at [671, 531] on link "Dismiss" at bounding box center [664, 534] width 36 height 16
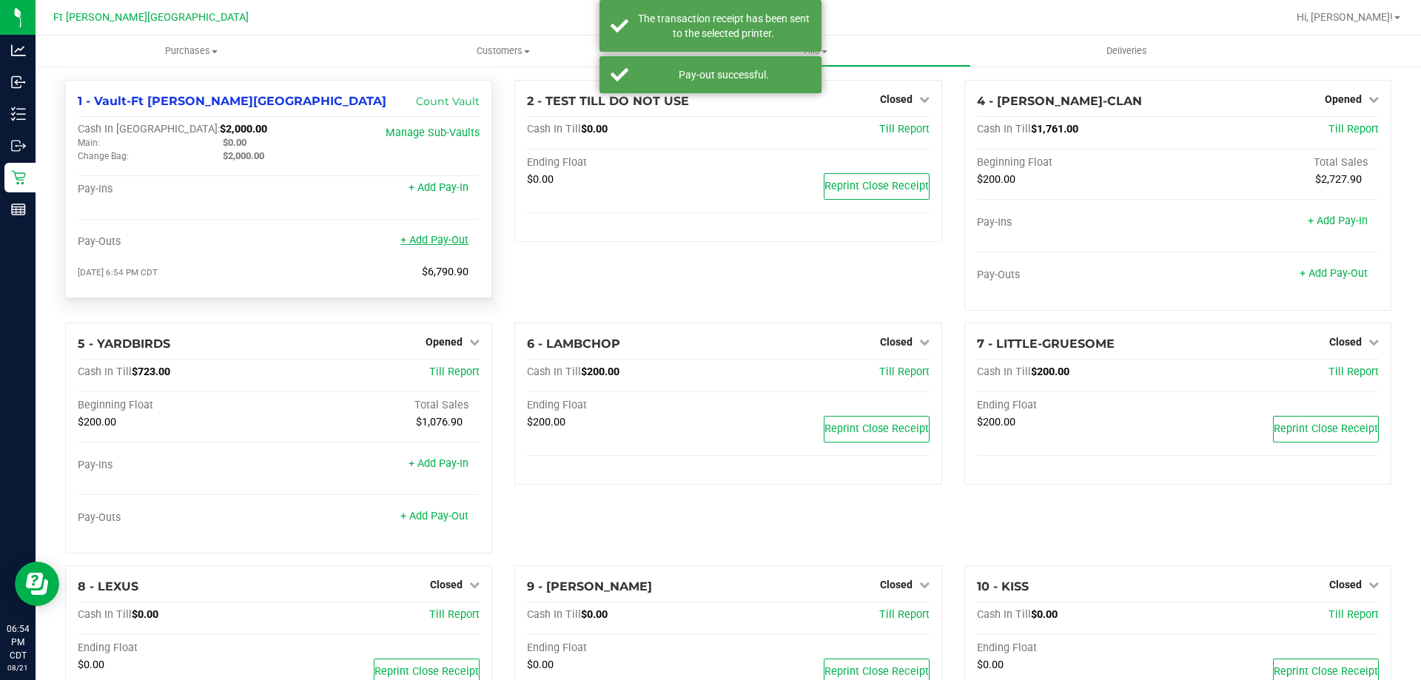
click at [419, 242] on link "+ Add Pay-Out" at bounding box center [435, 240] width 68 height 13
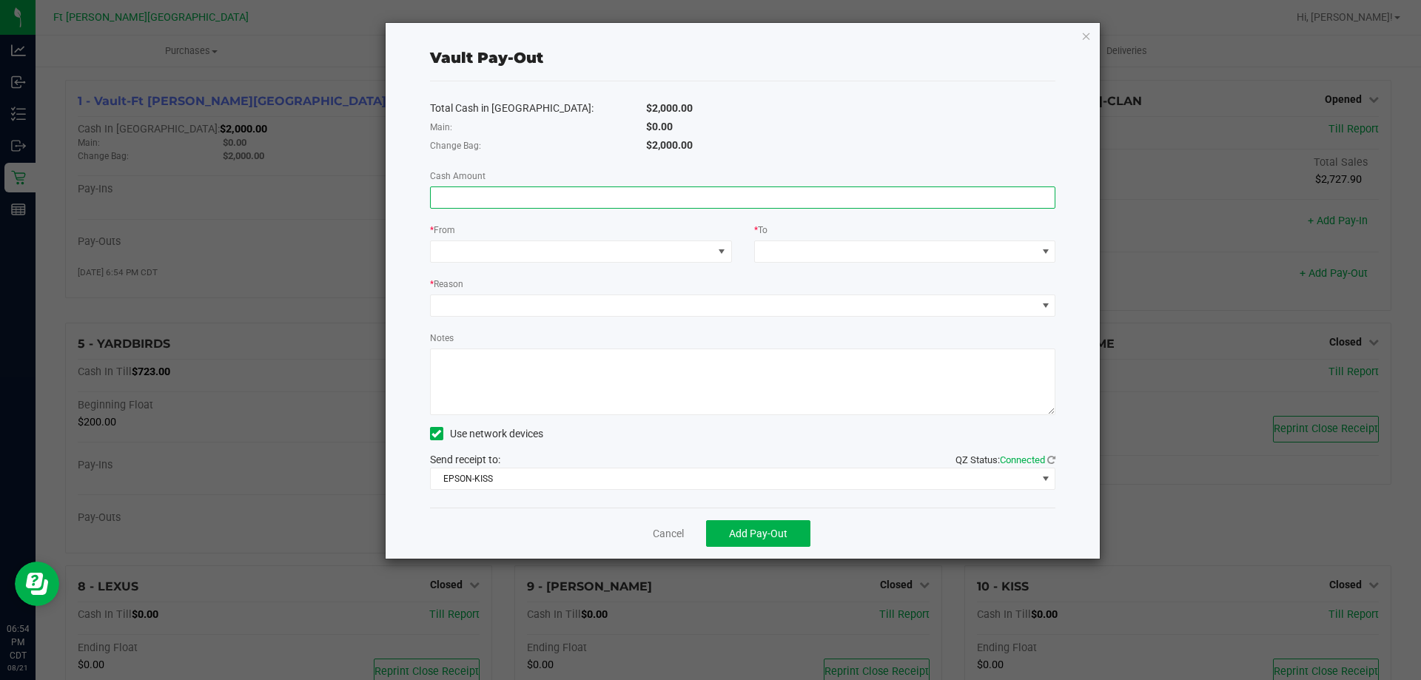
click at [640, 189] on input at bounding box center [743, 197] width 625 height 21
type input "$435.00"
click at [611, 256] on span at bounding box center [572, 251] width 282 height 21
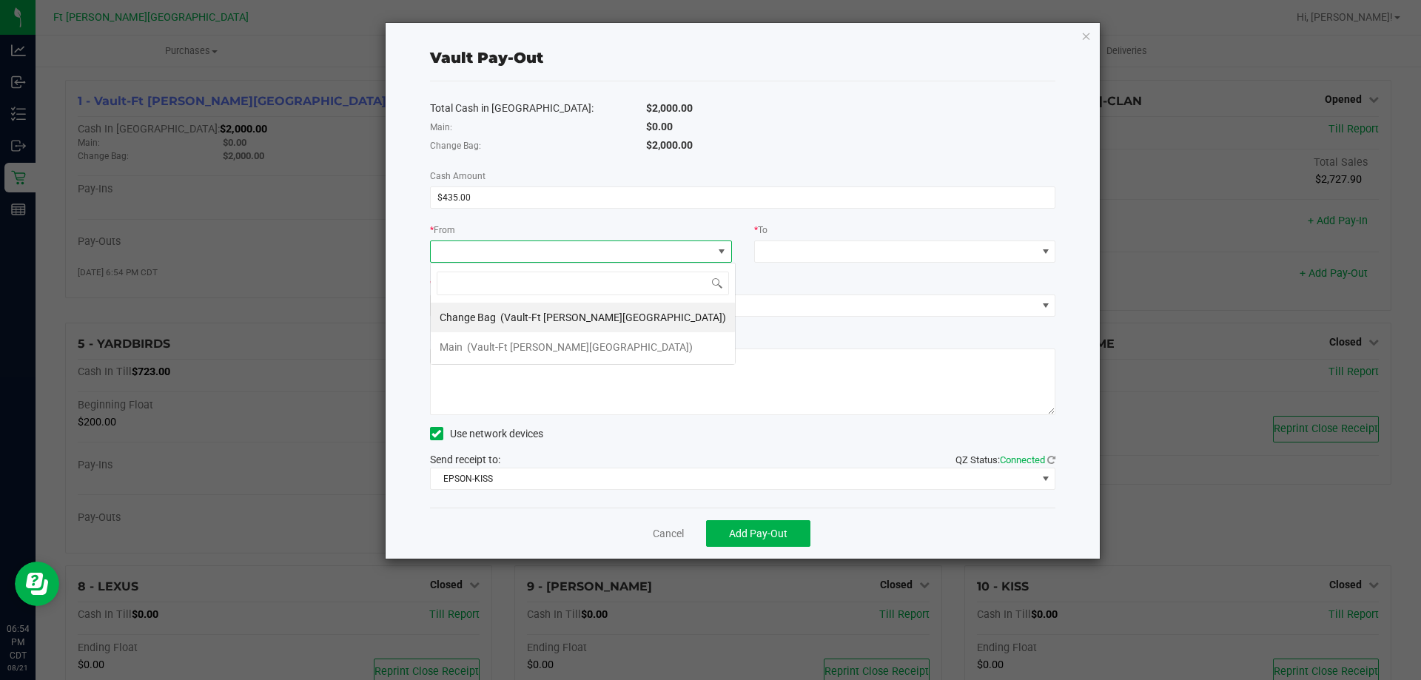
scroll to position [22, 302]
drag, startPoint x: 510, startPoint y: 319, endPoint x: 807, endPoint y: 240, distance: 307.3
click at [513, 318] on span "(Vault-Ft [PERSON_NAME][GEOGRAPHIC_DATA])" at bounding box center [613, 318] width 226 height 12
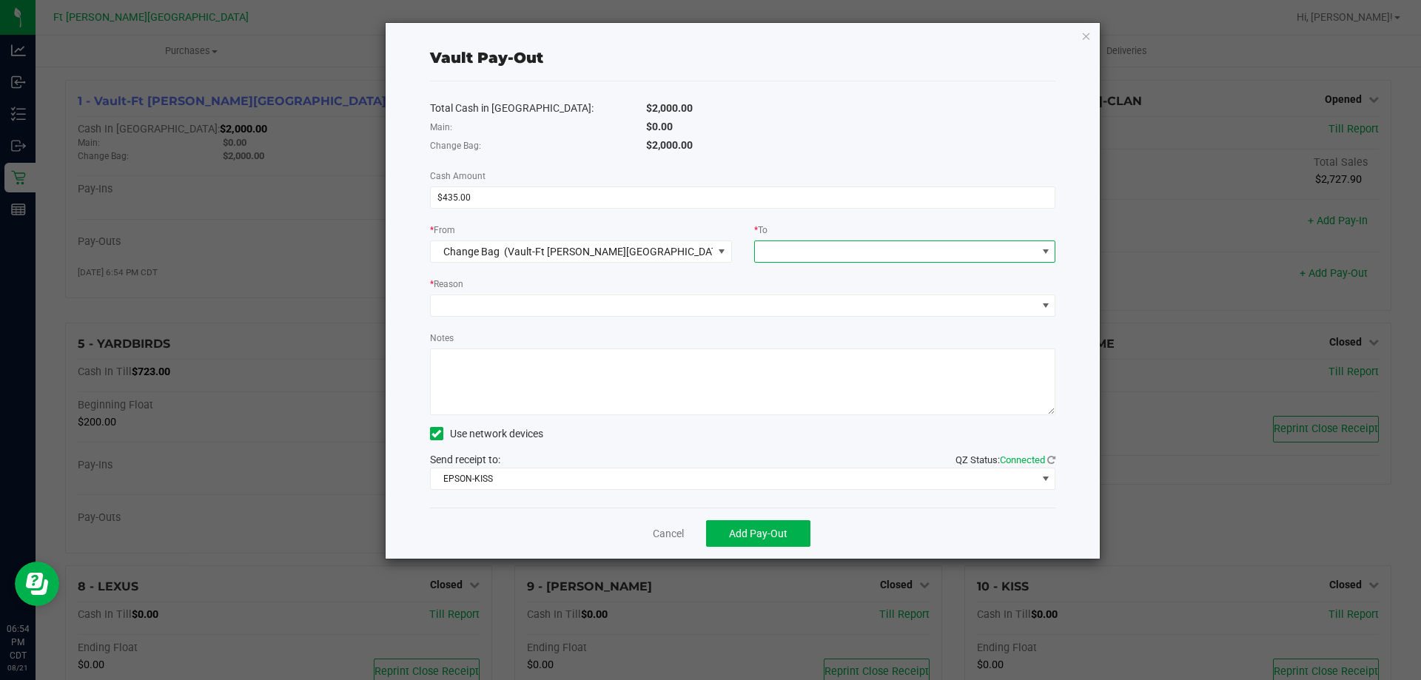
click at [831, 245] on span at bounding box center [896, 251] width 282 height 21
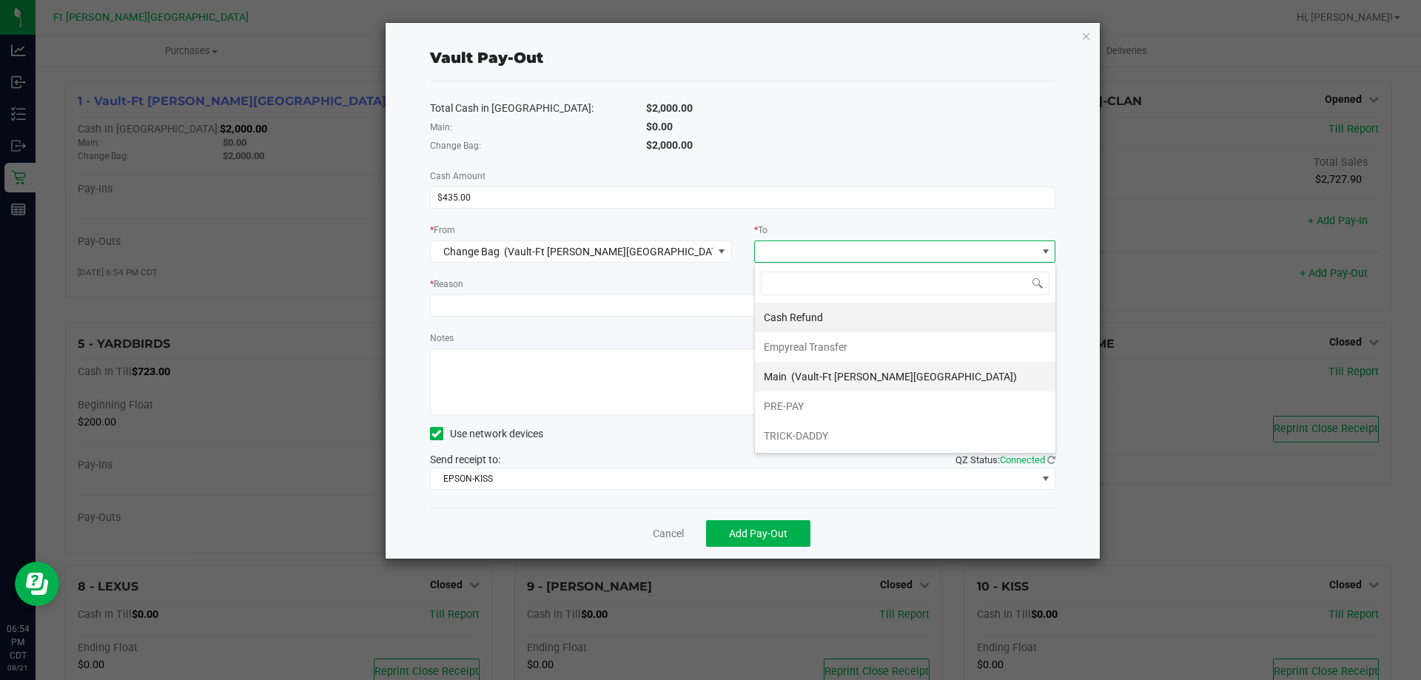
click at [819, 378] on span "(Vault-Ft [PERSON_NAME][GEOGRAPHIC_DATA])" at bounding box center [904, 377] width 226 height 12
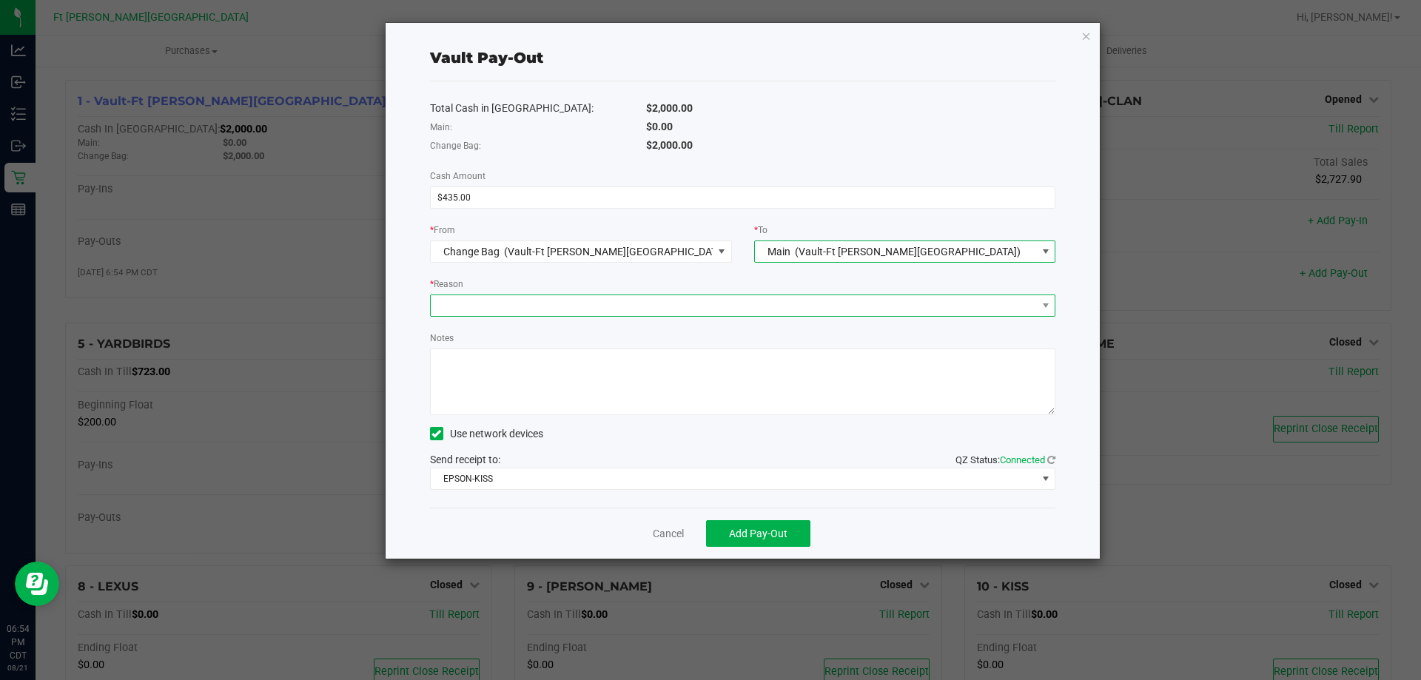
click at [660, 301] on span at bounding box center [734, 305] width 606 height 21
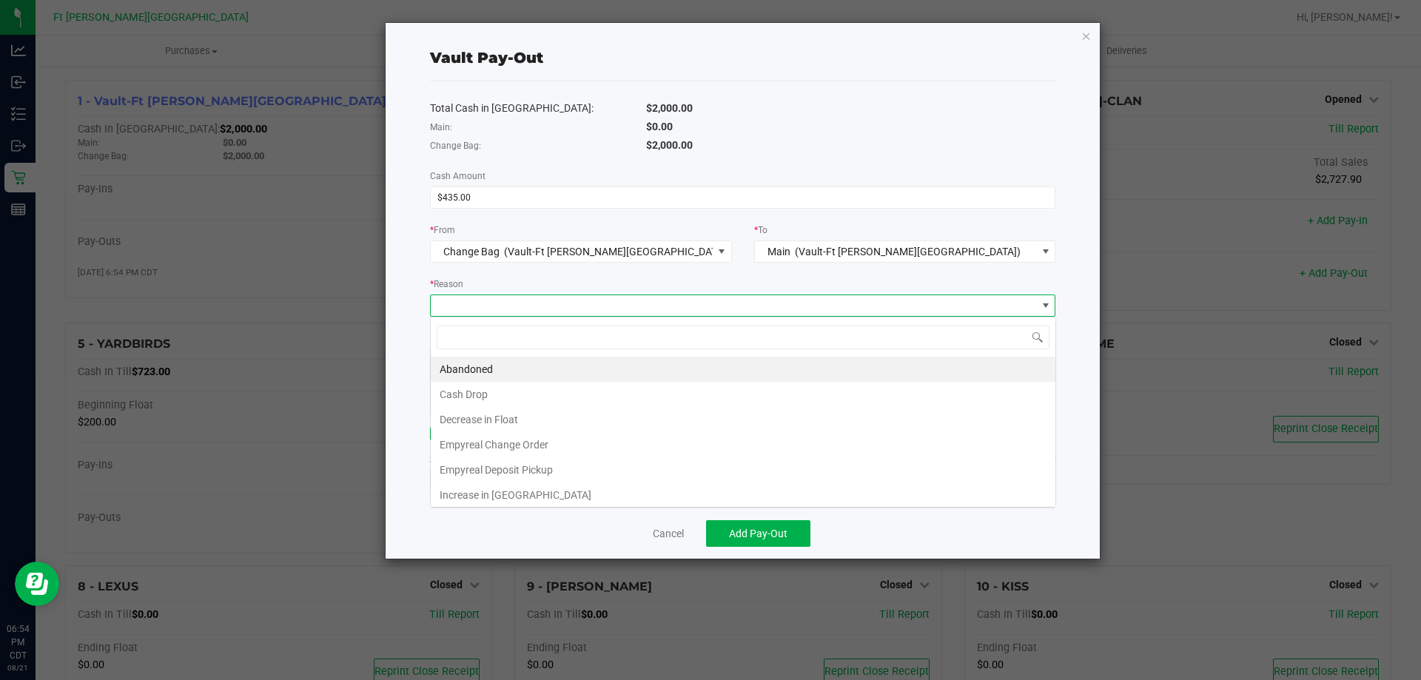
scroll to position [22, 626]
drag, startPoint x: 600, startPoint y: 447, endPoint x: 589, endPoint y: 386, distance: 62.4
click at [600, 443] on li "Empyreal Change Order" at bounding box center [743, 444] width 625 height 25
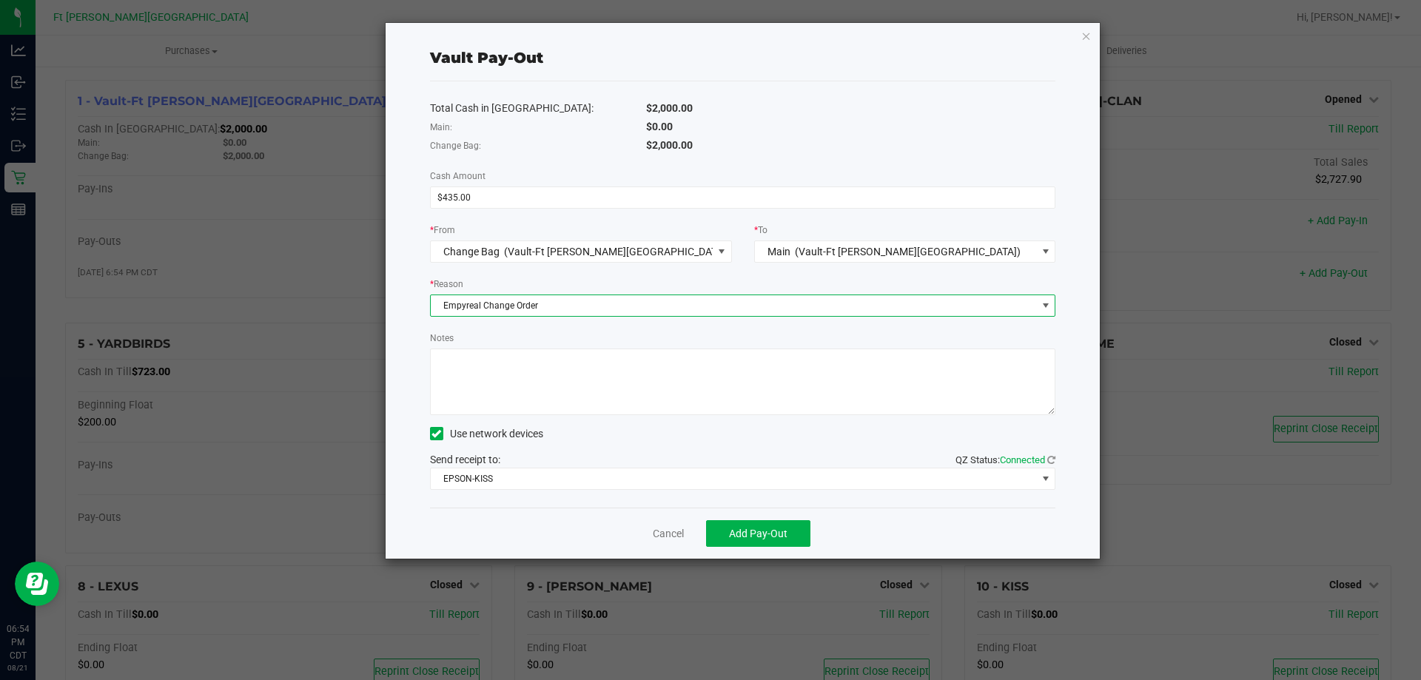
click at [588, 381] on textarea "Notes" at bounding box center [743, 382] width 626 height 67
type textarea "435"
click at [722, 537] on button "Add Pay-Out" at bounding box center [758, 533] width 104 height 27
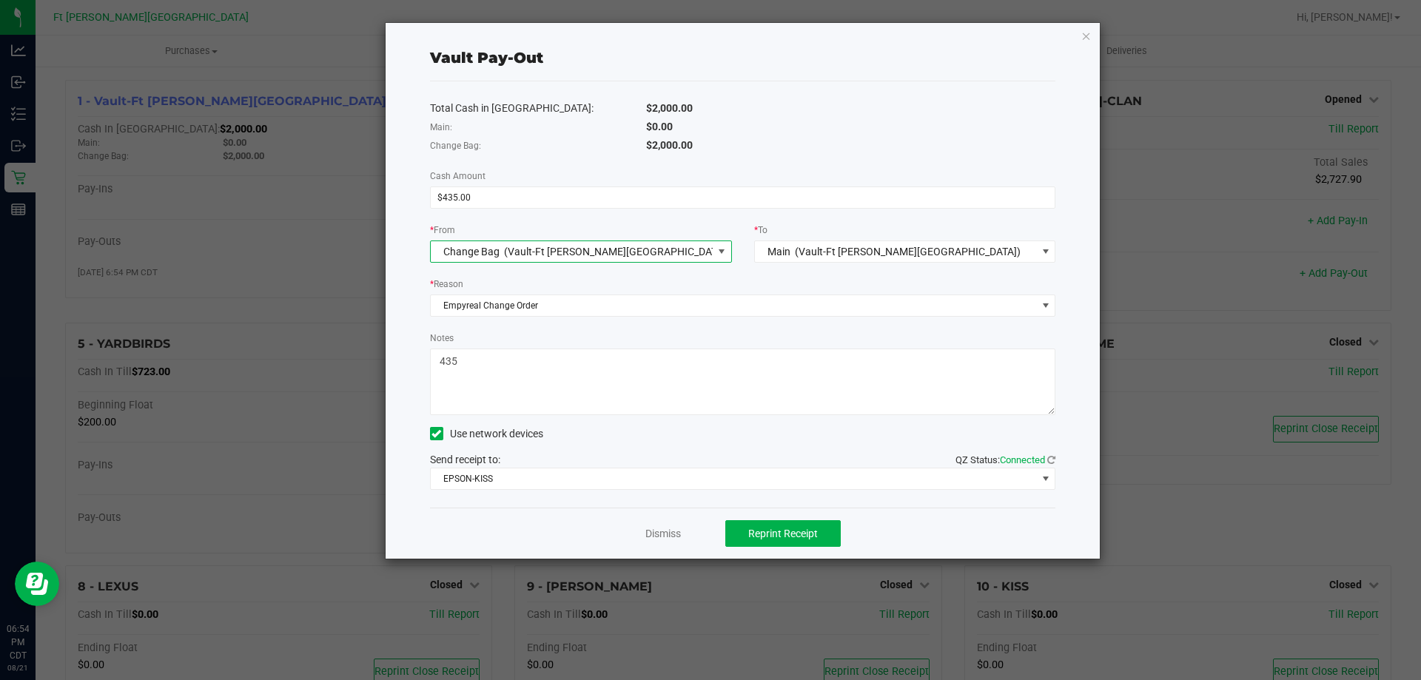
click at [617, 247] on span "Change Bag (Vault-Ft [PERSON_NAME][GEOGRAPHIC_DATA])" at bounding box center [572, 251] width 282 height 21
click at [1090, 38] on icon "button" at bounding box center [1087, 36] width 10 height 18
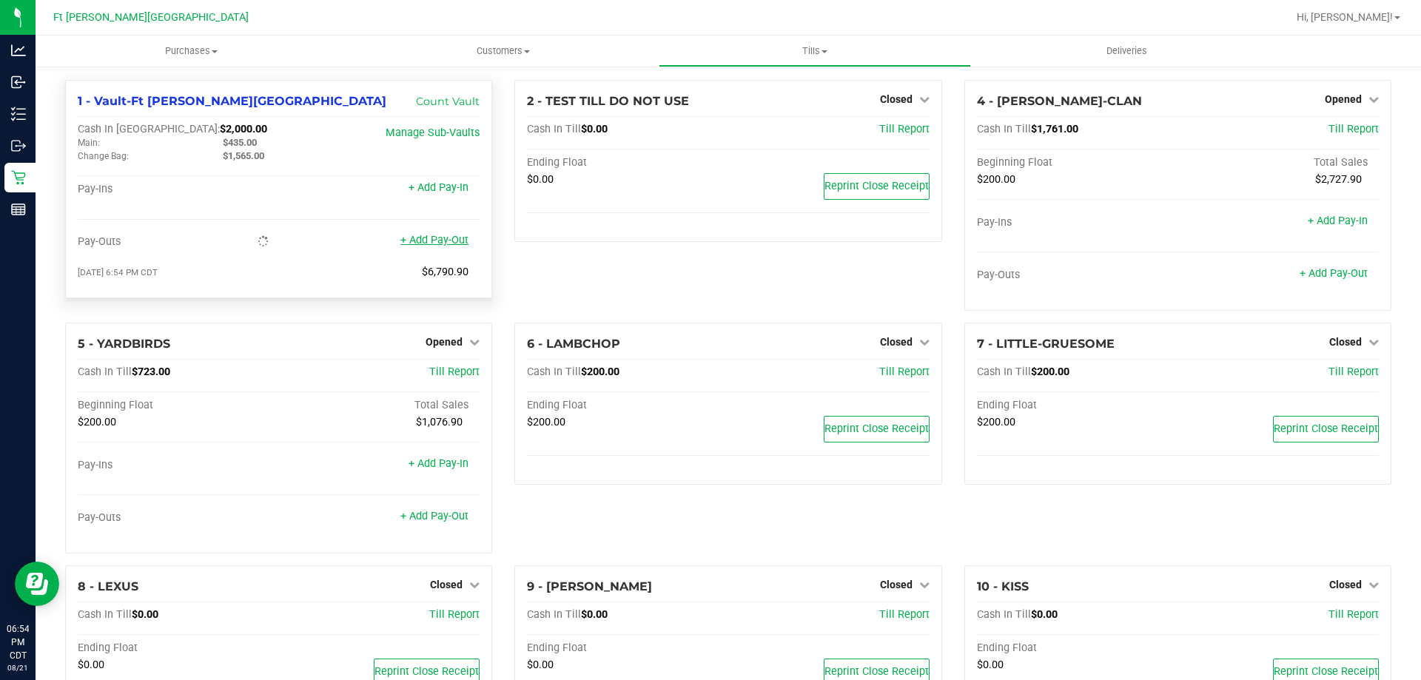
click at [435, 242] on link "+ Add Pay-Out" at bounding box center [435, 240] width 68 height 13
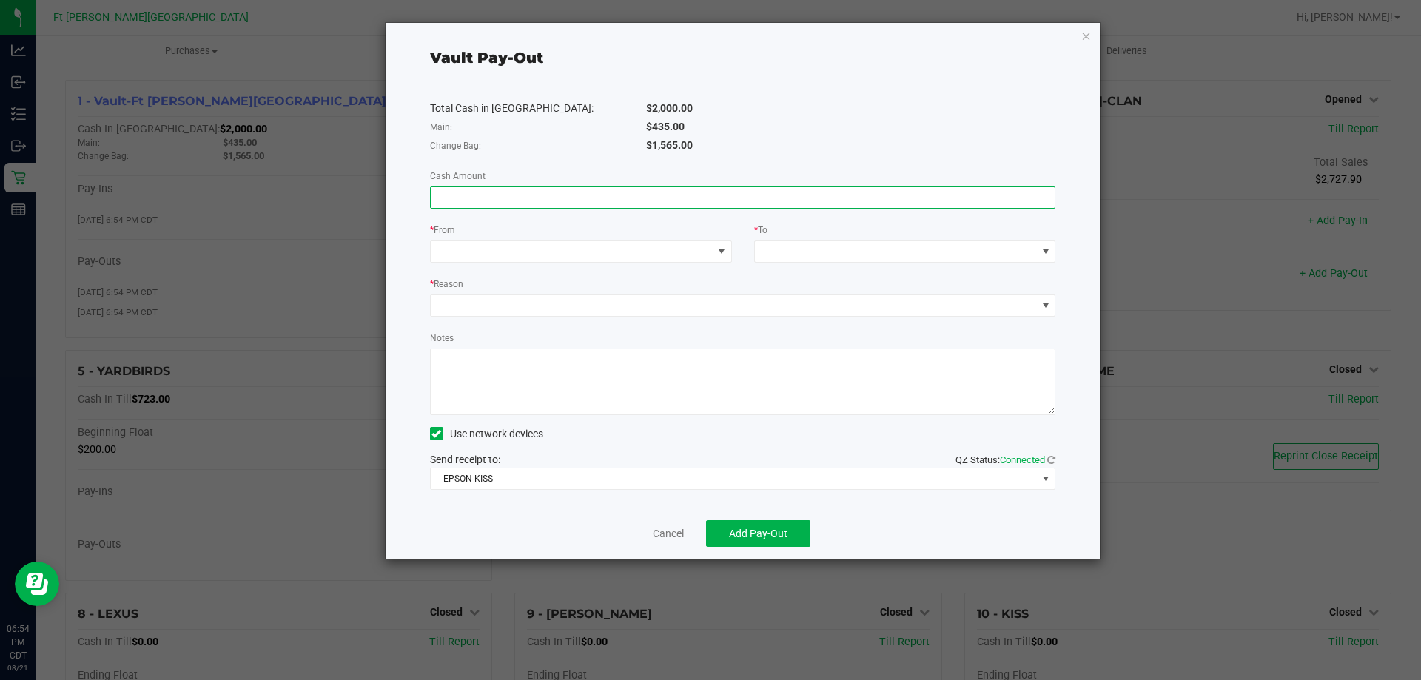
click at [592, 192] on input at bounding box center [743, 197] width 625 height 21
type input "$435.00"
click at [572, 262] on div "Total Cash in [GEOGRAPHIC_DATA]: $2,000.00 Main: $435.00 Change Bag: $1,565.00 …" at bounding box center [743, 294] width 626 height 426
click at [574, 260] on span at bounding box center [572, 251] width 282 height 21
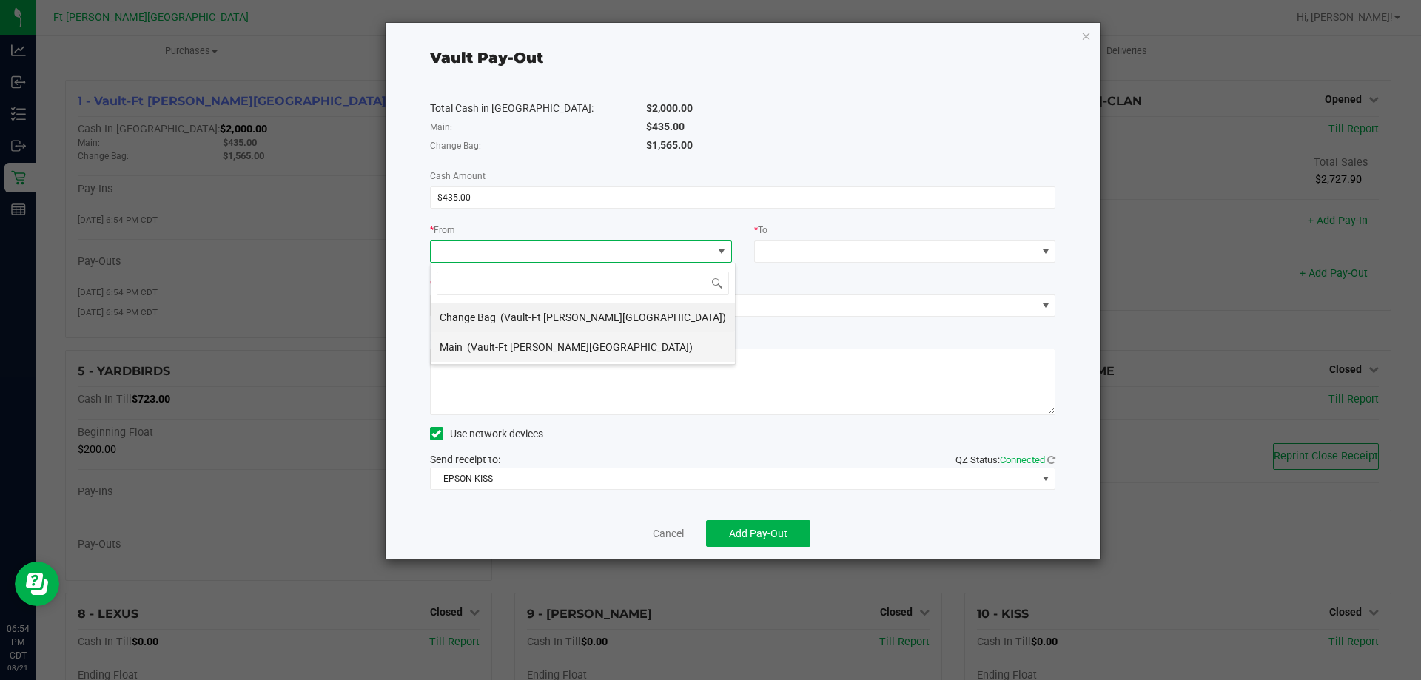
click at [581, 346] on li "Main (Vault-[GEOGRAPHIC_DATA][PERSON_NAME])" at bounding box center [583, 347] width 304 height 30
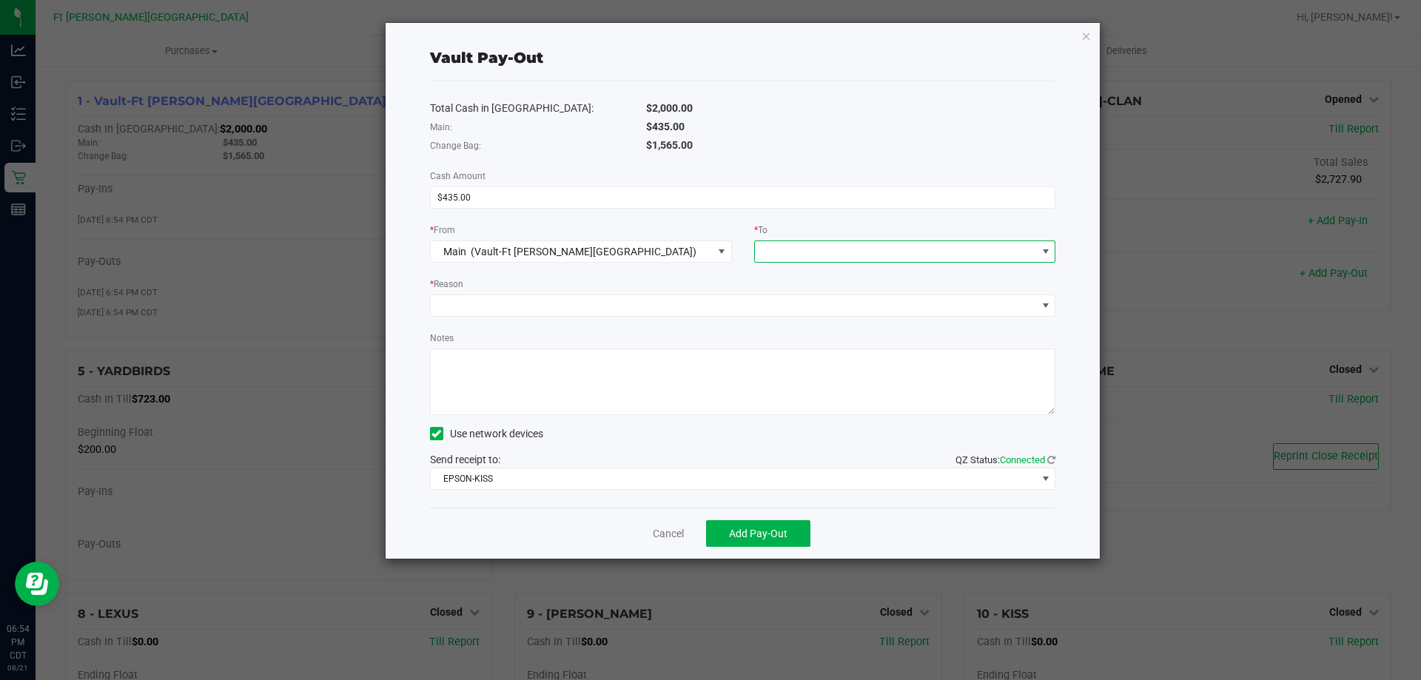
drag, startPoint x: 857, startPoint y: 249, endPoint x: 850, endPoint y: 255, distance: 9.0
click at [857, 249] on span at bounding box center [896, 251] width 282 height 21
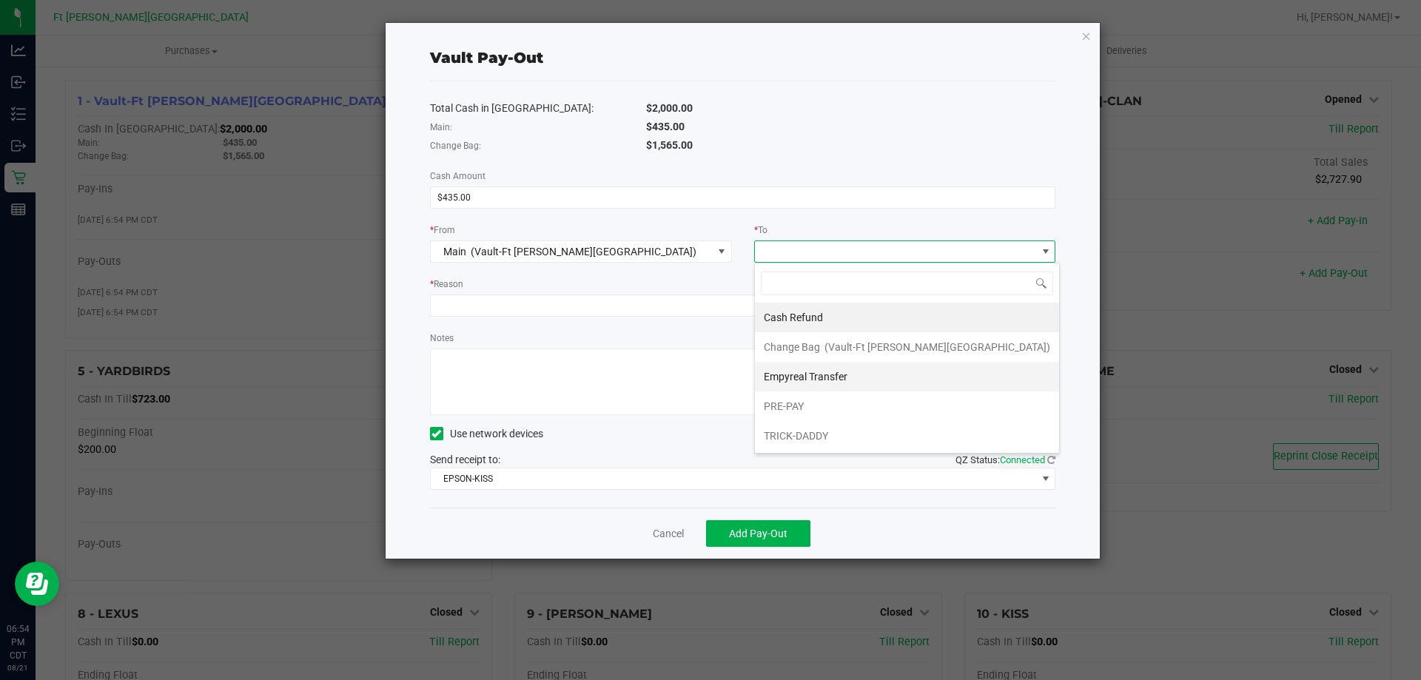
click at [783, 377] on span "Empyreal Transfer" at bounding box center [806, 377] width 84 height 12
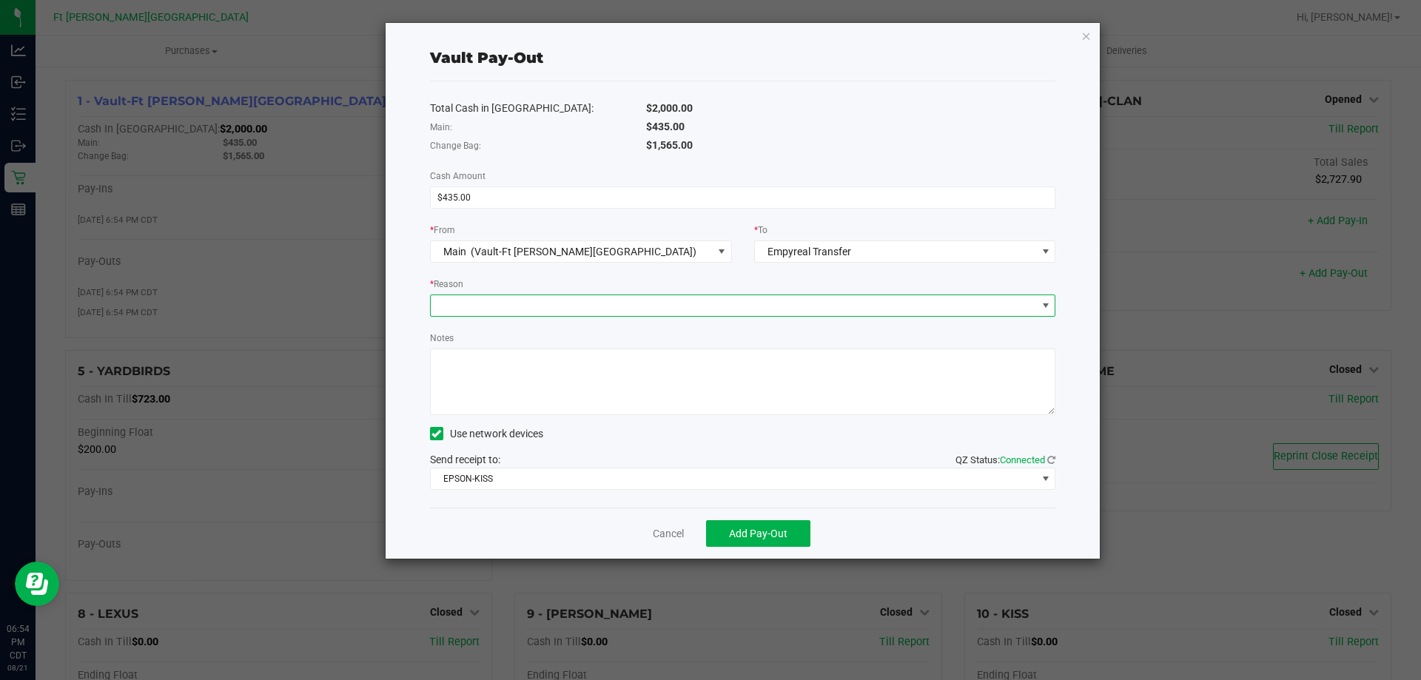
click at [690, 310] on span at bounding box center [734, 305] width 606 height 21
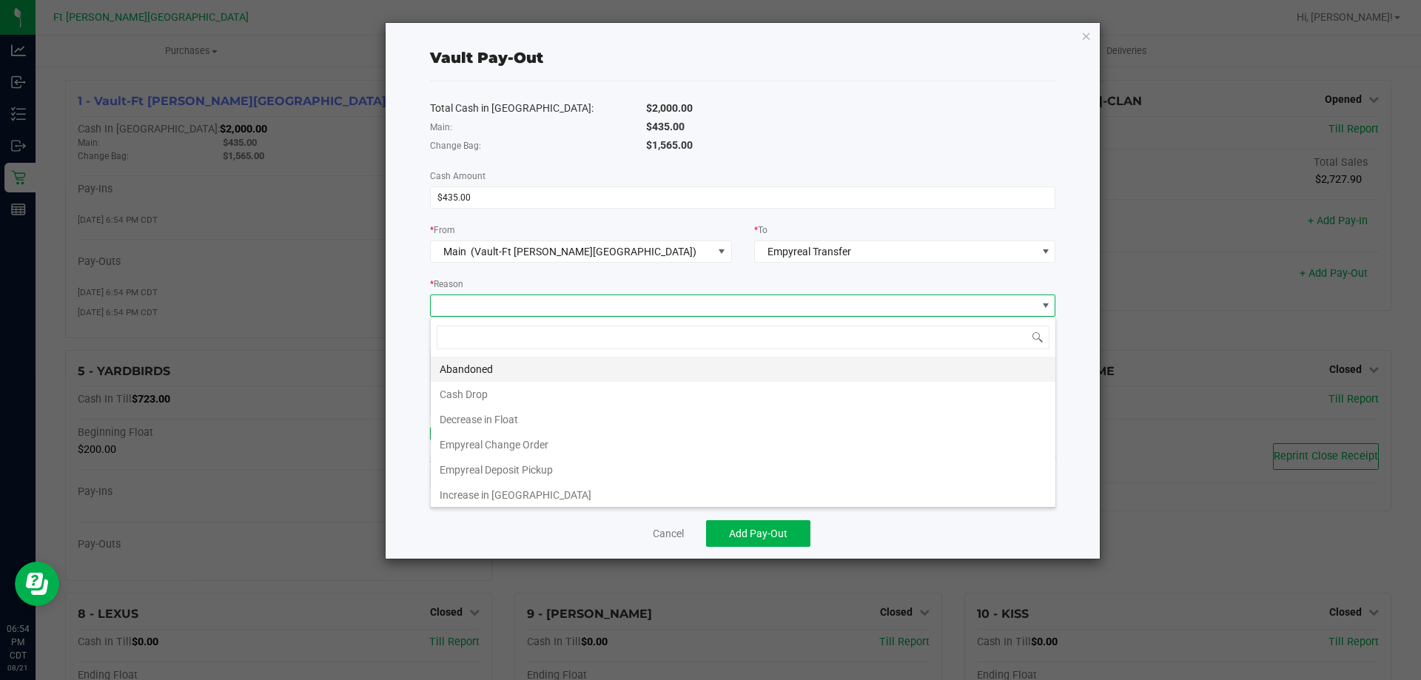
scroll to position [22, 626]
click at [556, 445] on li "Empyreal Change Order" at bounding box center [743, 444] width 625 height 25
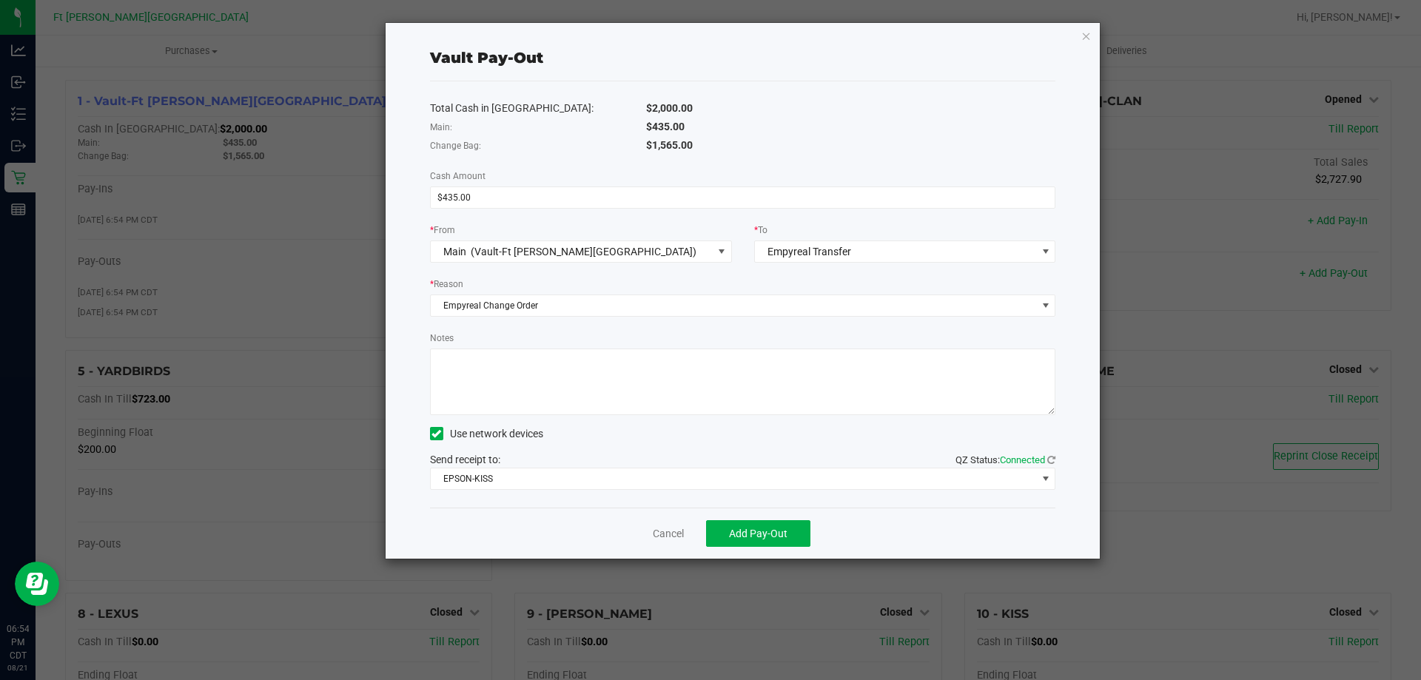
click at [572, 383] on textarea "Notes" at bounding box center [743, 382] width 626 height 67
type textarea "435"
click at [732, 537] on span "Add Pay-Out" at bounding box center [758, 534] width 58 height 12
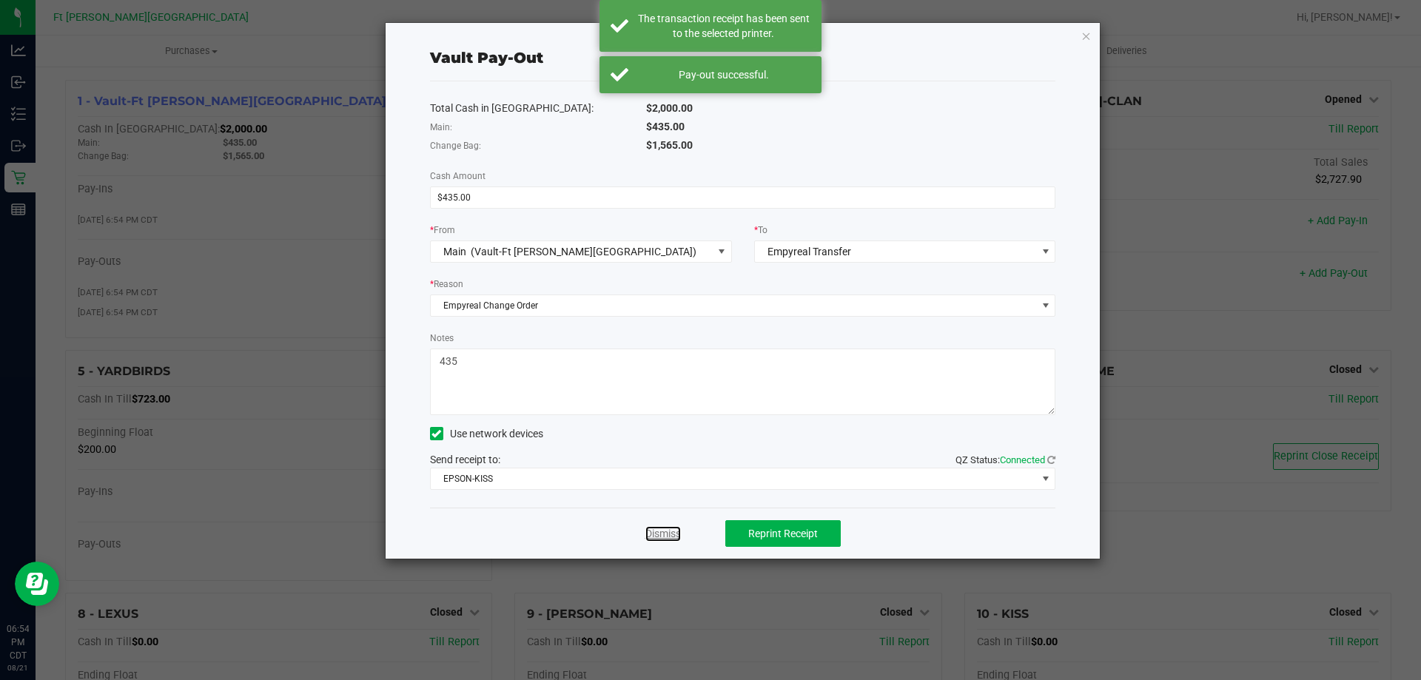
click at [666, 532] on link "Dismiss" at bounding box center [664, 534] width 36 height 16
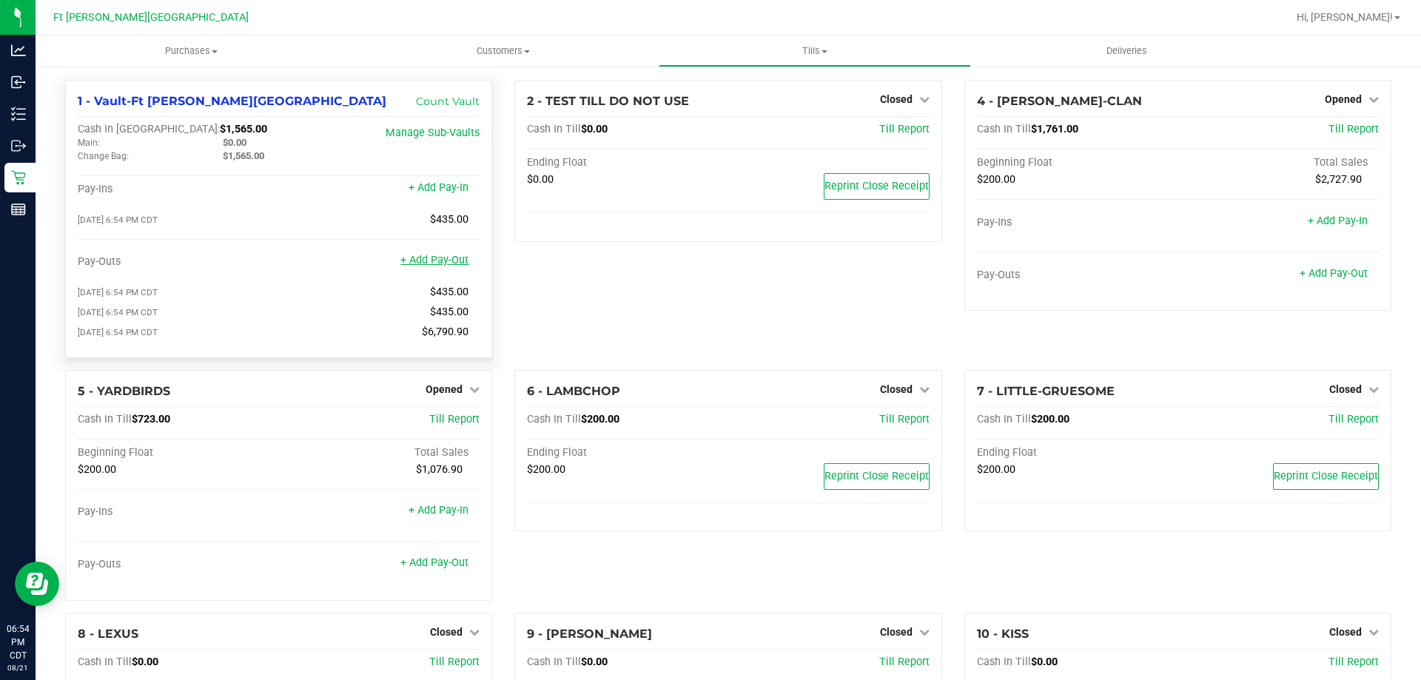
click at [435, 255] on div "+ Add Pay-Out" at bounding box center [435, 251] width 68 height 32
click at [434, 267] on link "+ Add Pay-Out" at bounding box center [435, 260] width 68 height 13
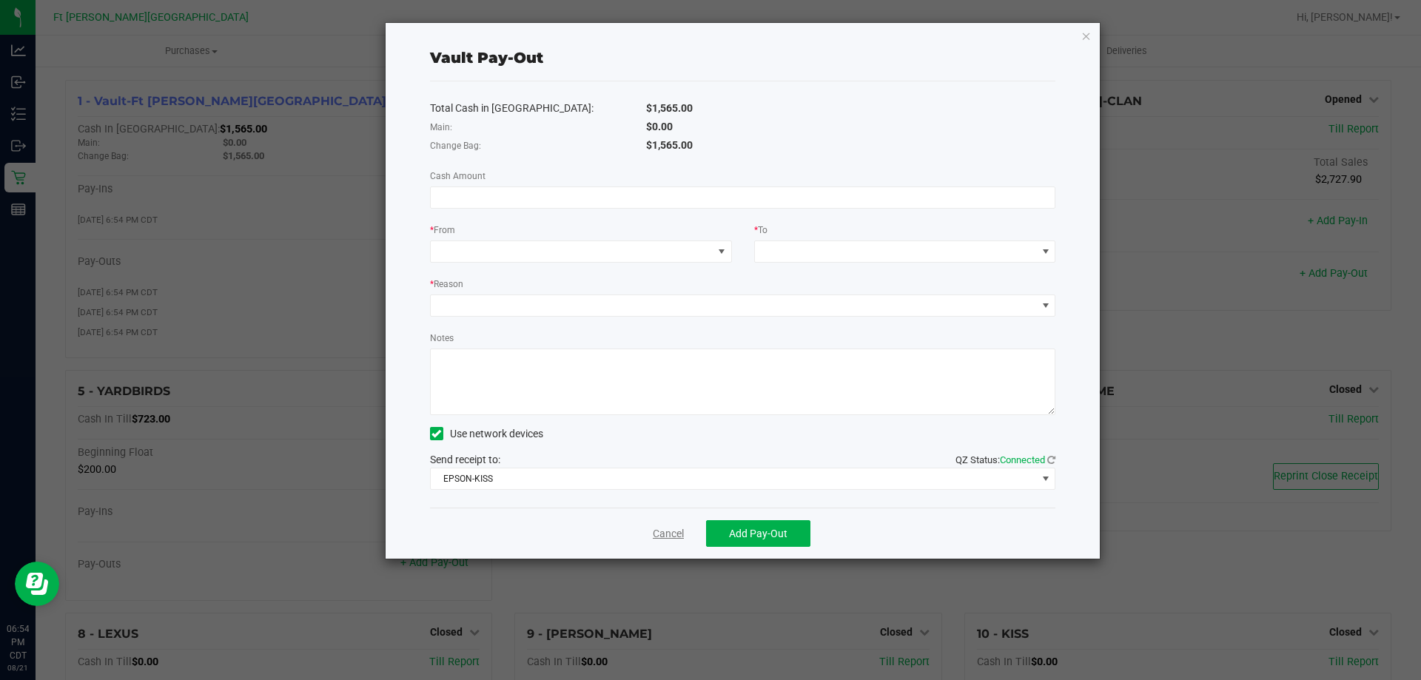
click at [680, 538] on link "Cancel" at bounding box center [668, 534] width 31 height 16
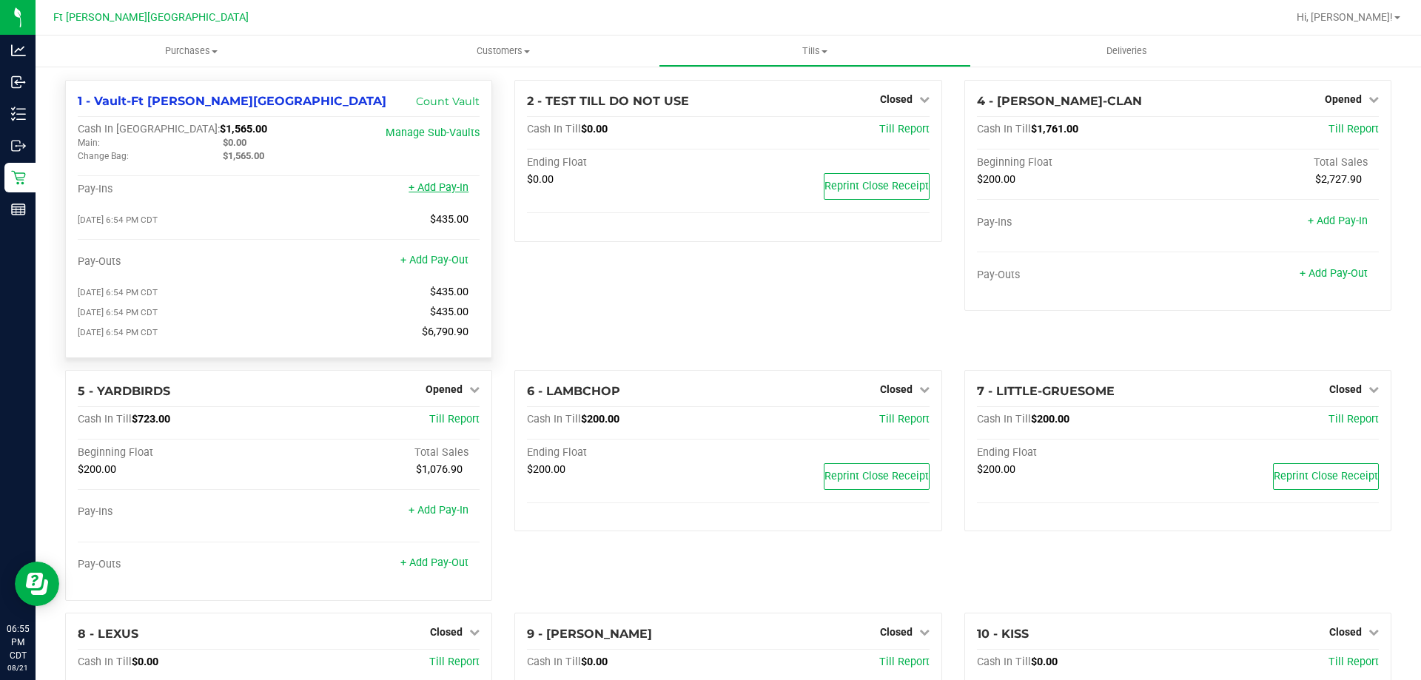
click at [443, 189] on link "+ Add Pay-In" at bounding box center [439, 187] width 60 height 13
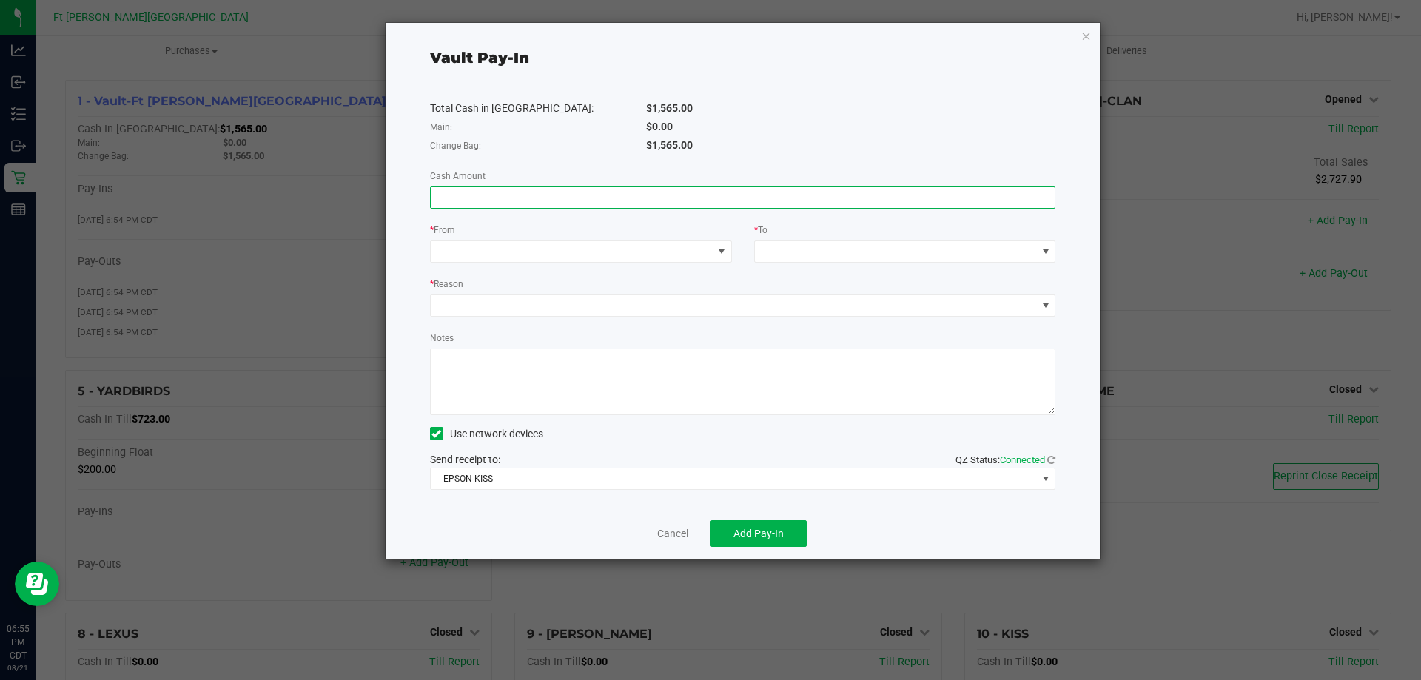
click at [580, 204] on input at bounding box center [743, 197] width 625 height 21
type input "$435.00"
click at [537, 246] on span at bounding box center [572, 251] width 282 height 21
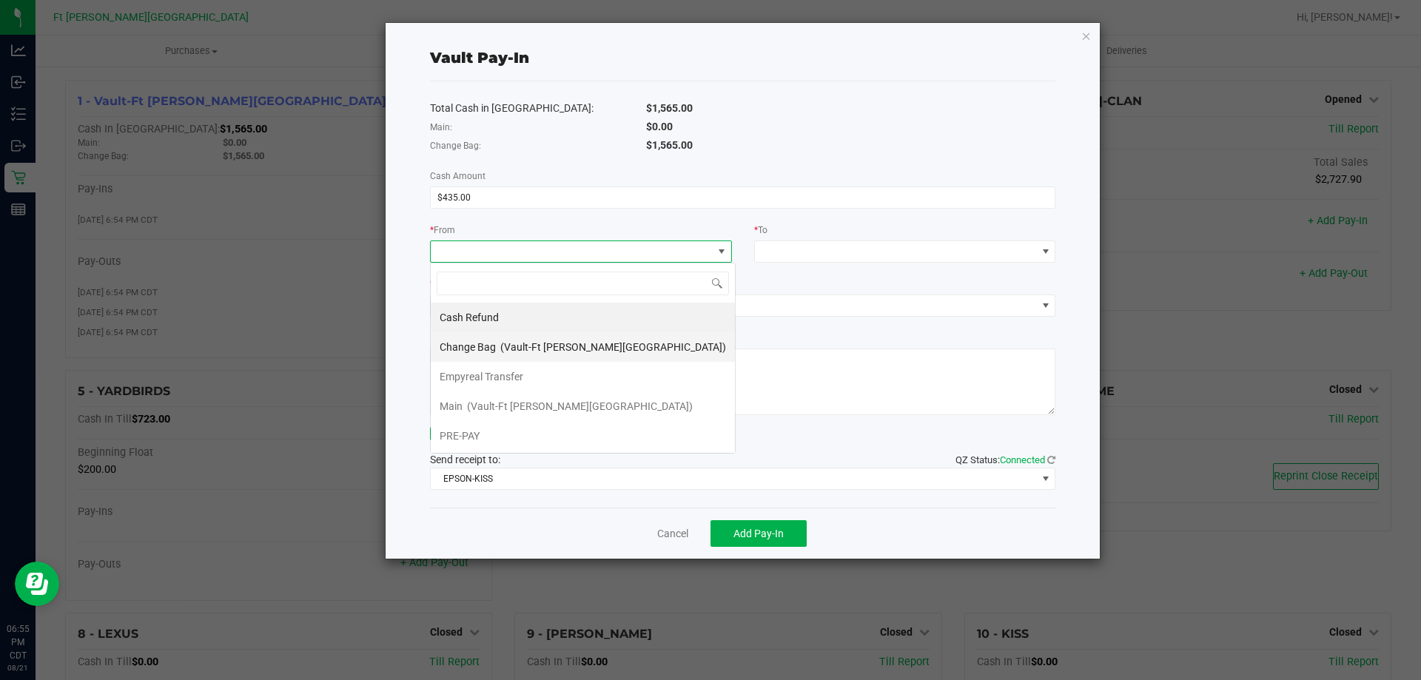
scroll to position [22, 302]
drag, startPoint x: 509, startPoint y: 375, endPoint x: 737, endPoint y: 252, distance: 259.7
click at [518, 365] on div "Empyreal Transfer" at bounding box center [483, 376] width 86 height 27
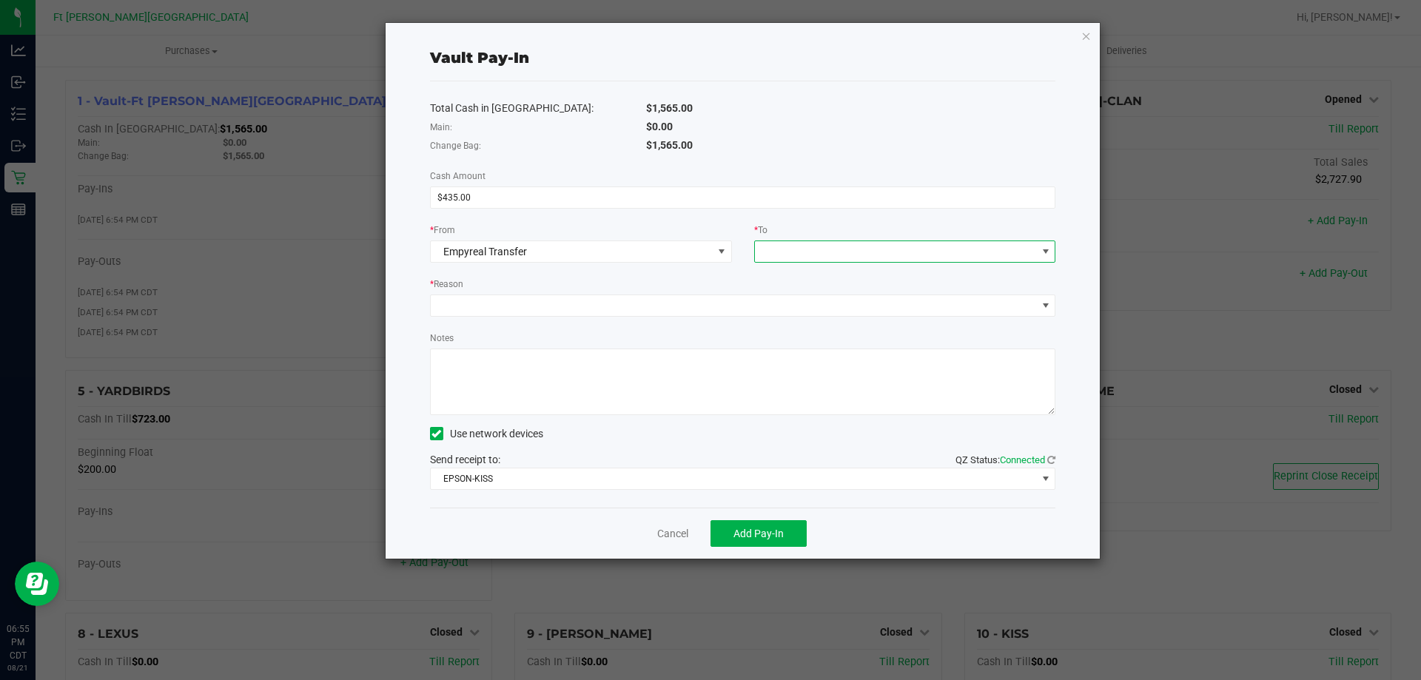
click at [785, 249] on span at bounding box center [896, 251] width 282 height 21
click at [791, 349] on div "Main (Vault-[GEOGRAPHIC_DATA][PERSON_NAME])" at bounding box center [890, 347] width 253 height 27
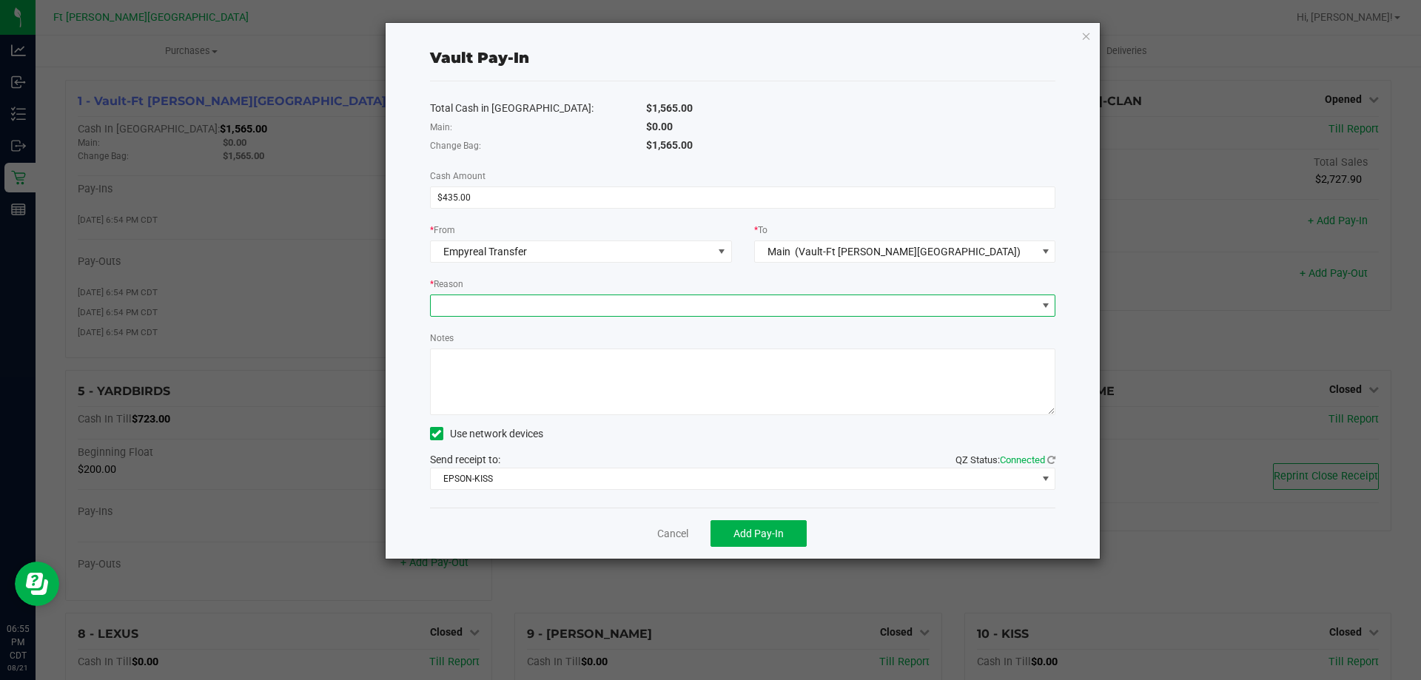
click at [628, 307] on span at bounding box center [734, 305] width 606 height 21
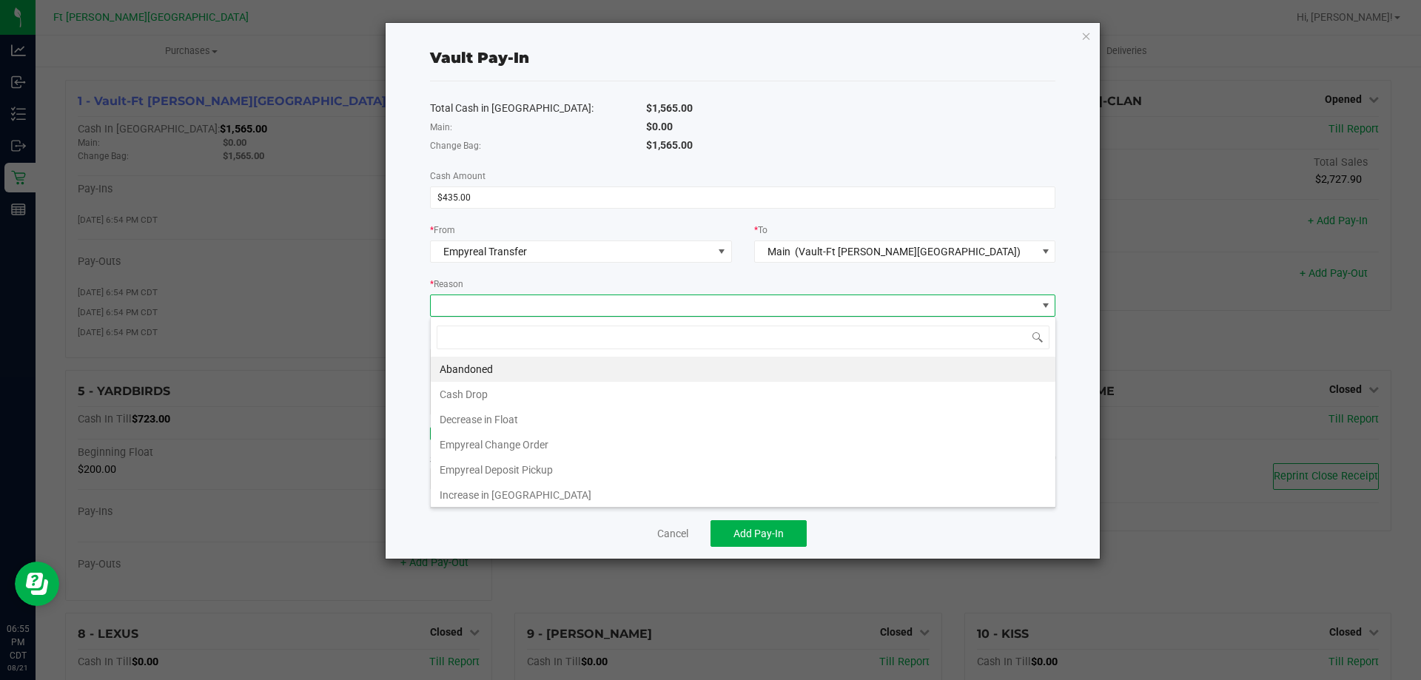
scroll to position [22, 626]
click at [554, 455] on li "Empyreal Change Order" at bounding box center [743, 444] width 625 height 25
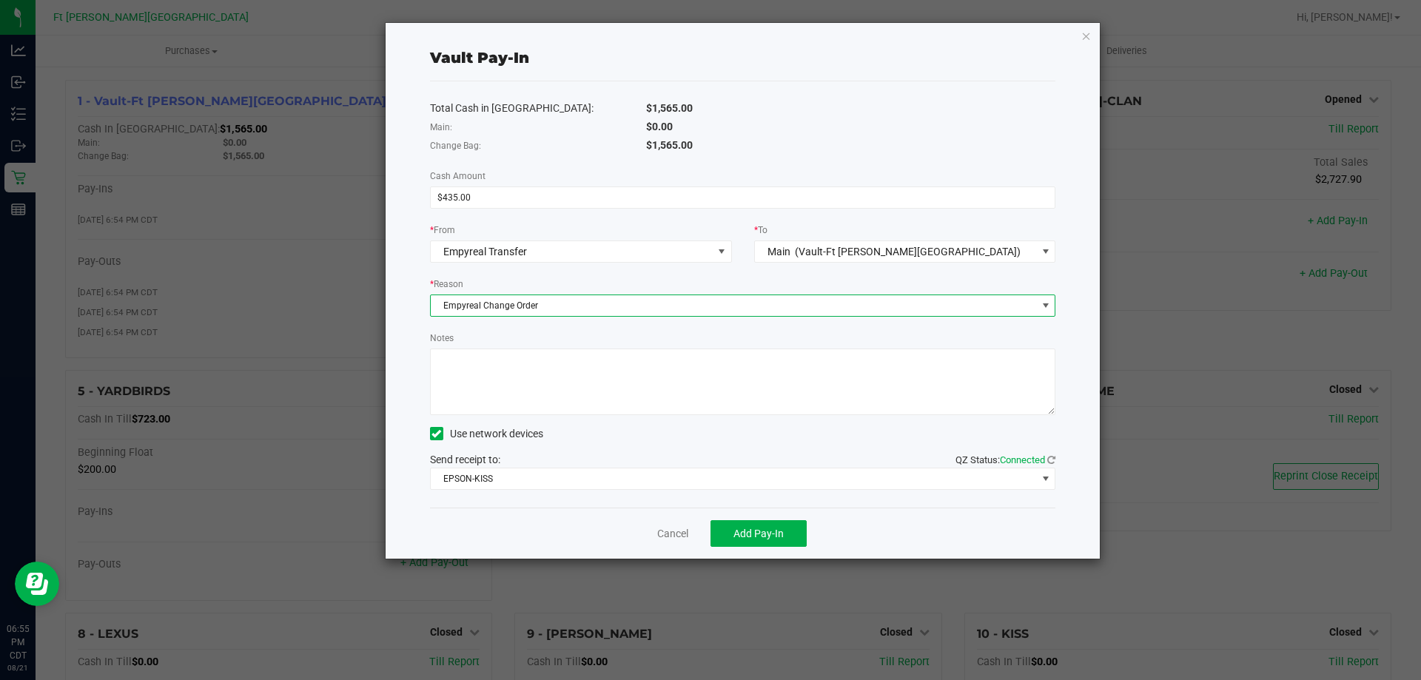
click at [579, 394] on textarea "Notes" at bounding box center [743, 382] width 626 height 67
type textarea "3"
type textarea "435"
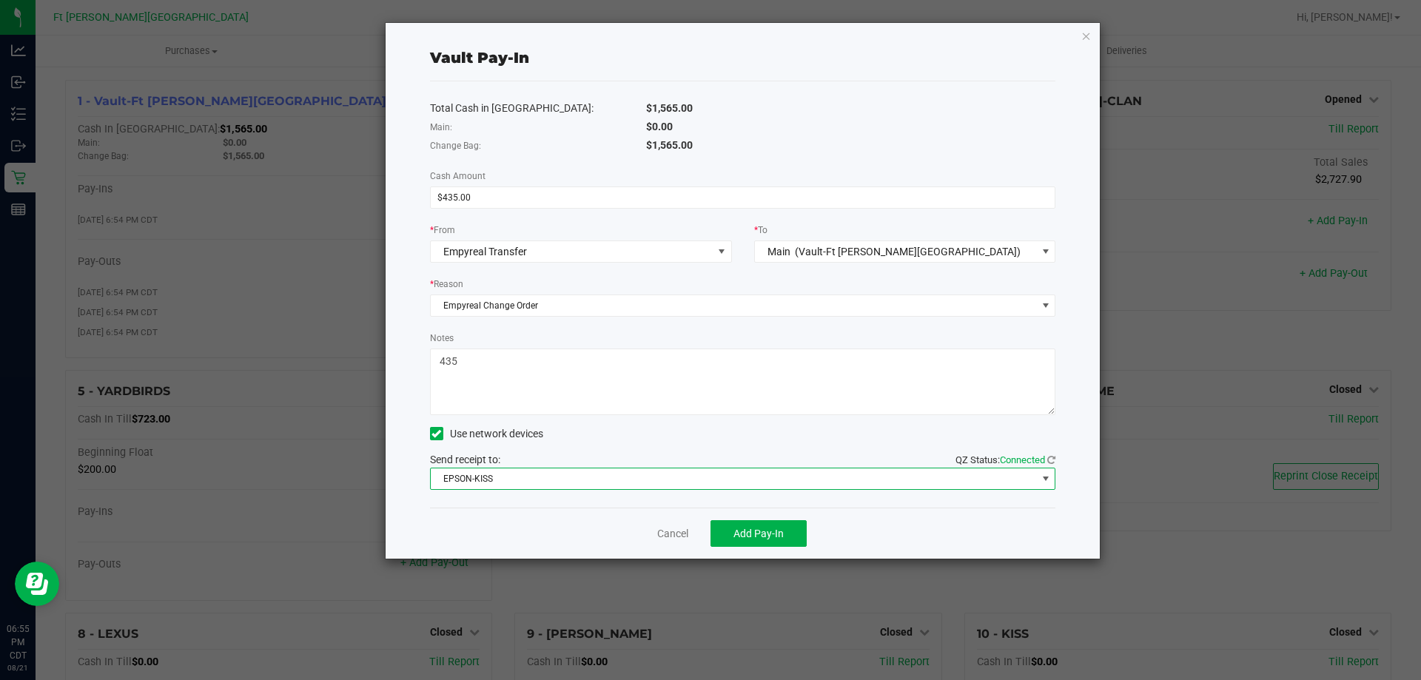
click at [774, 501] on div "Total Cash in [GEOGRAPHIC_DATA]: $1,565.00 Main: $0.00 Change Bag: $1,565.00 Ca…" at bounding box center [743, 294] width 626 height 426
click at [757, 526] on button "Add Pay-In" at bounding box center [759, 533] width 96 height 27
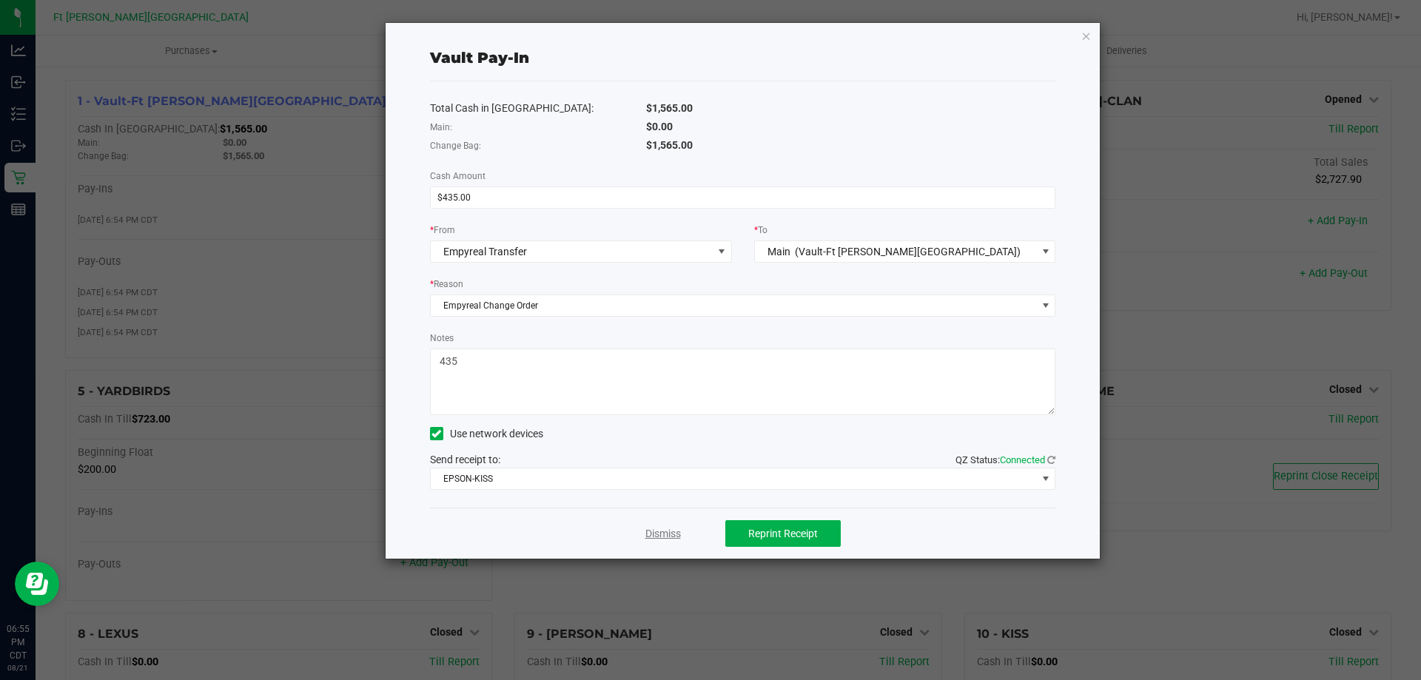
click at [677, 532] on link "Dismiss" at bounding box center [664, 534] width 36 height 16
